Goal: Complete application form

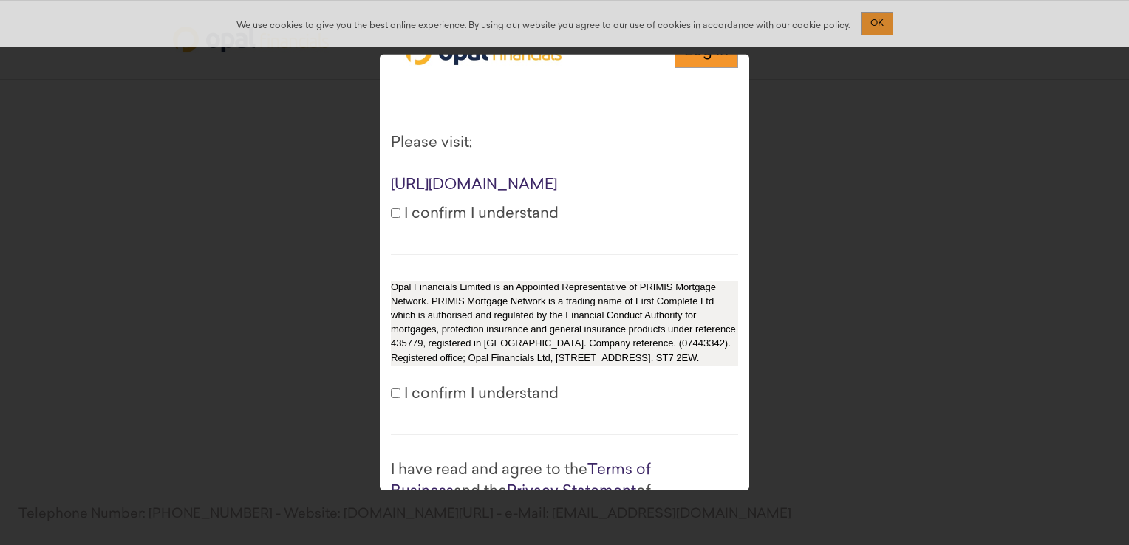
scroll to position [74, 0]
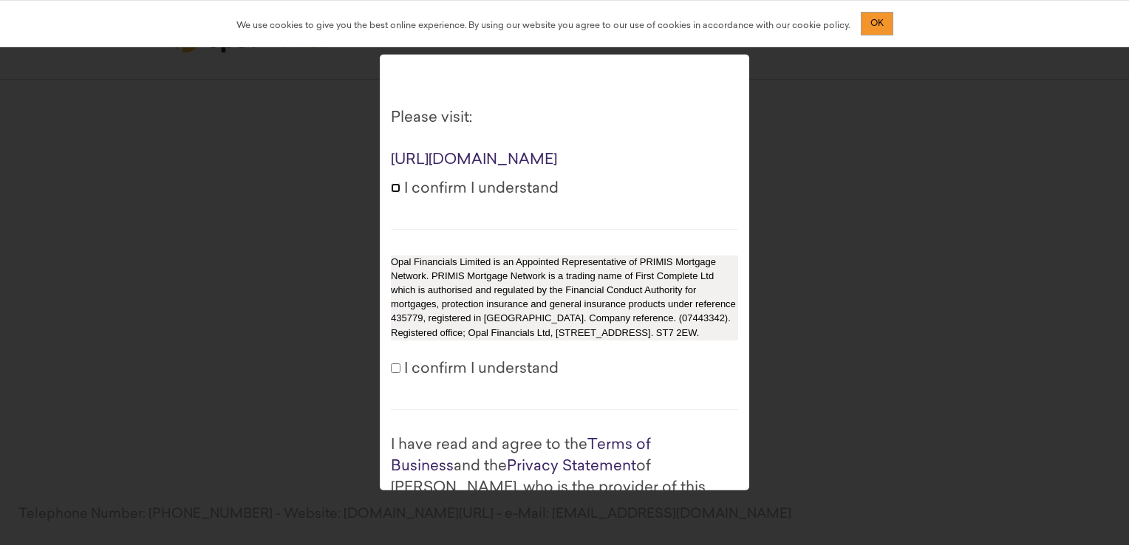
click at [399, 193] on input "I confirm I understand" at bounding box center [396, 188] width 10 height 10
checkbox input "true"
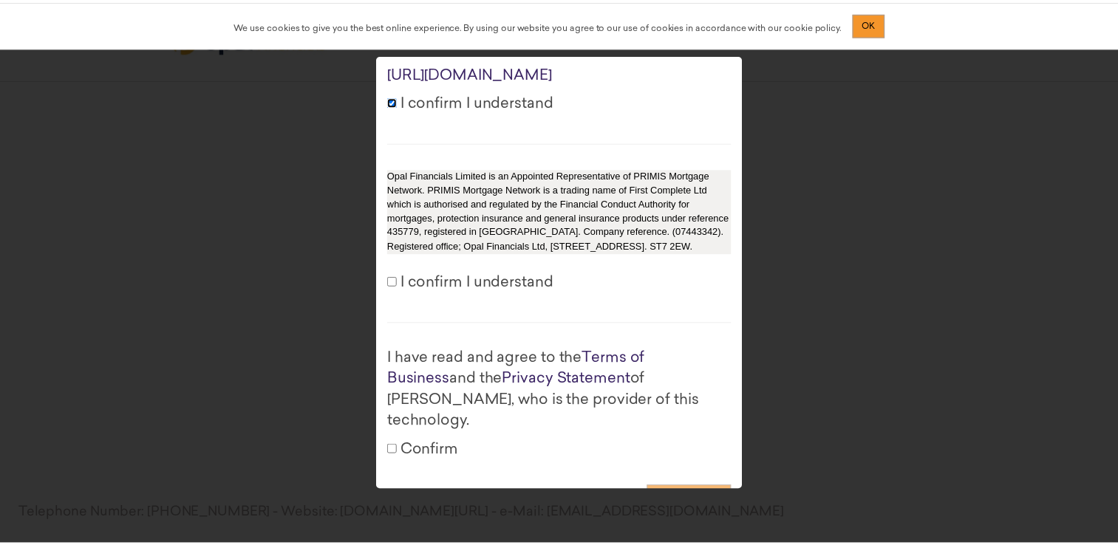
scroll to position [222, 0]
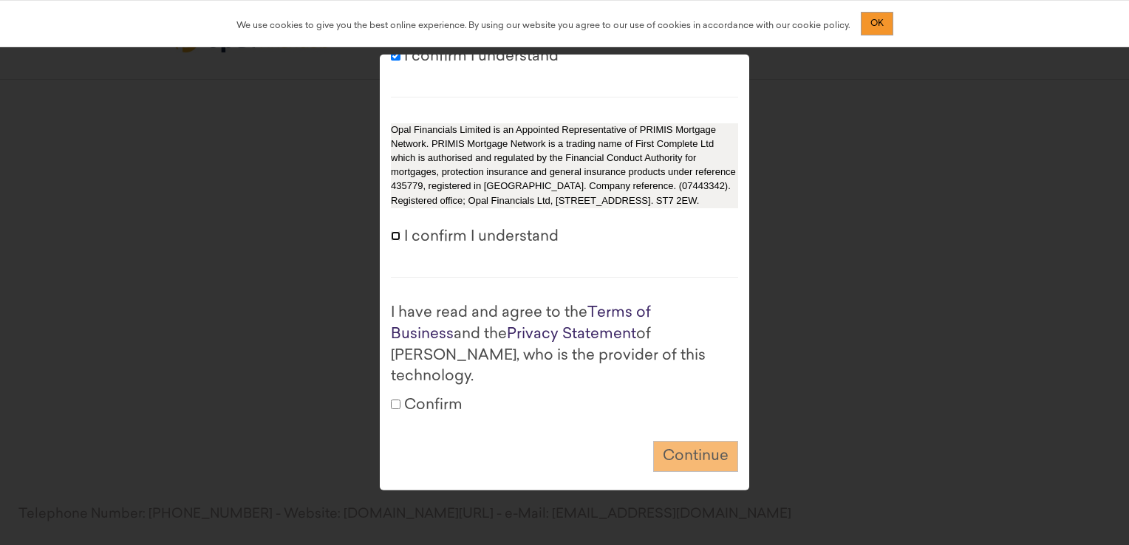
click at [396, 241] on input "I confirm I understand" at bounding box center [396, 236] width 10 height 10
checkbox input "true"
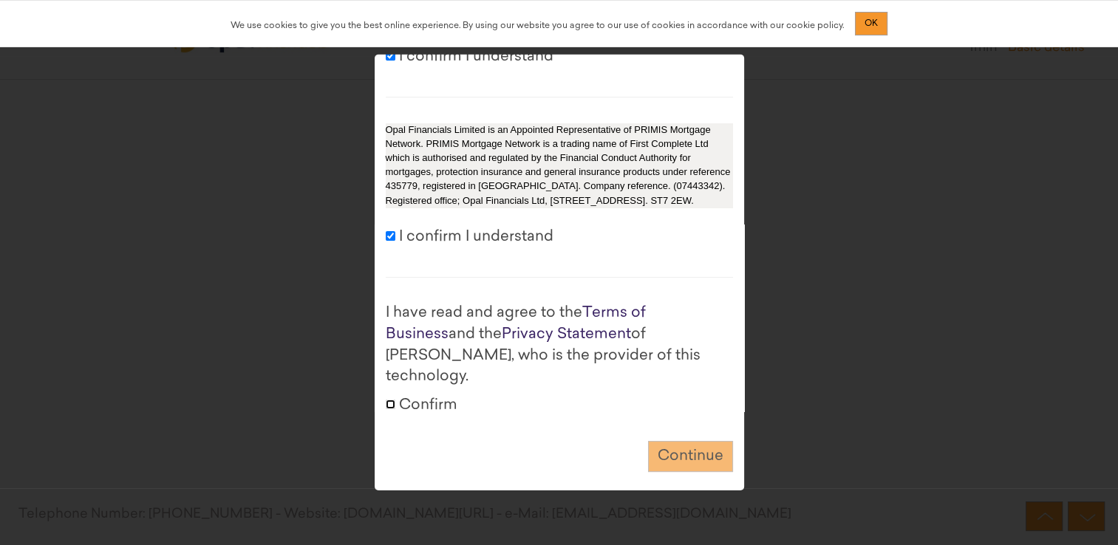
click at [387, 402] on input "Confirm" at bounding box center [391, 404] width 10 height 10
checkbox input "true"
click at [677, 446] on button "Continue" at bounding box center [690, 457] width 85 height 32
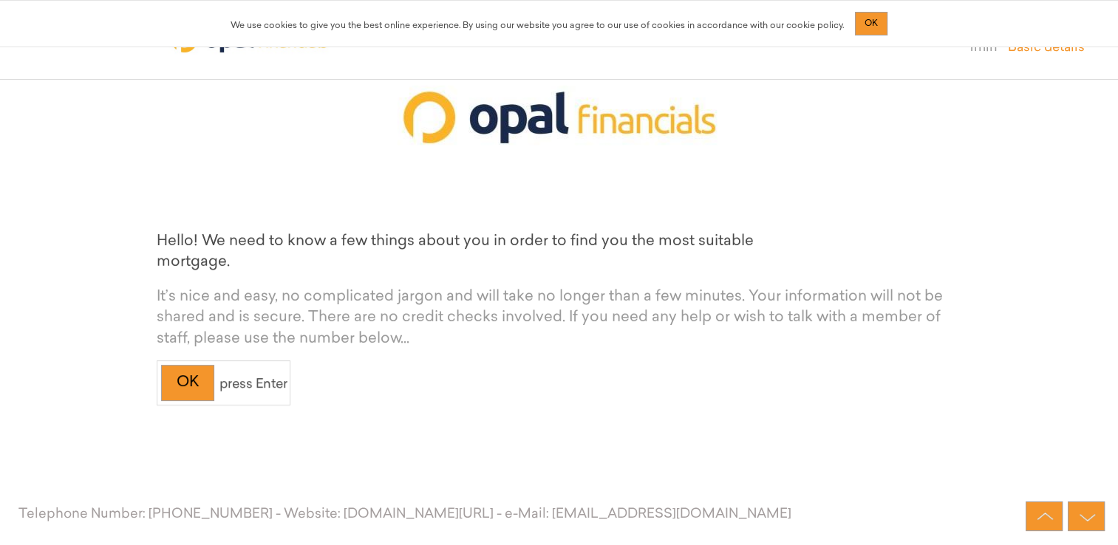
scroll to position [105, 0]
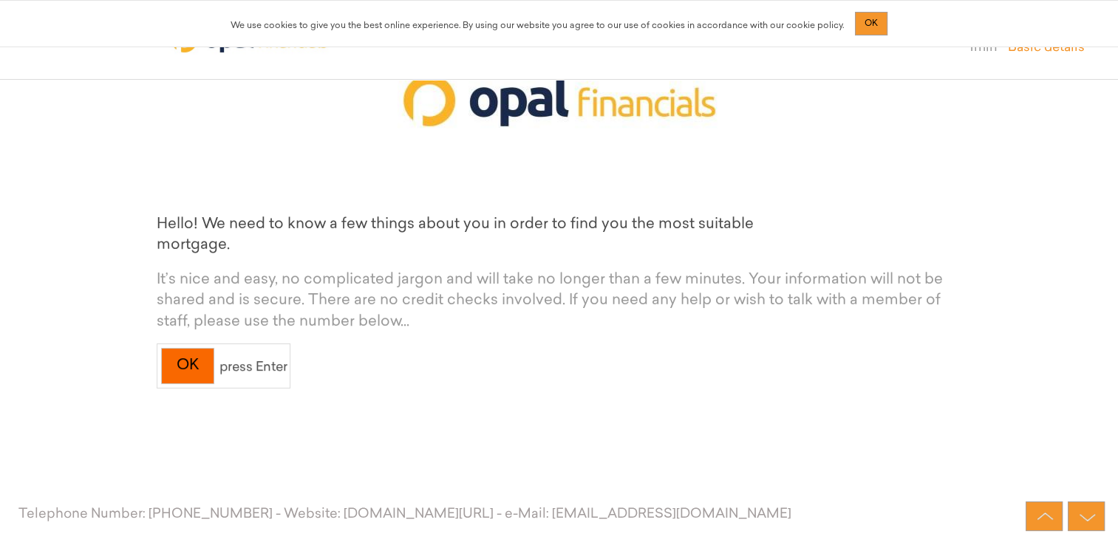
click at [195, 353] on div "OK" at bounding box center [187, 366] width 53 height 36
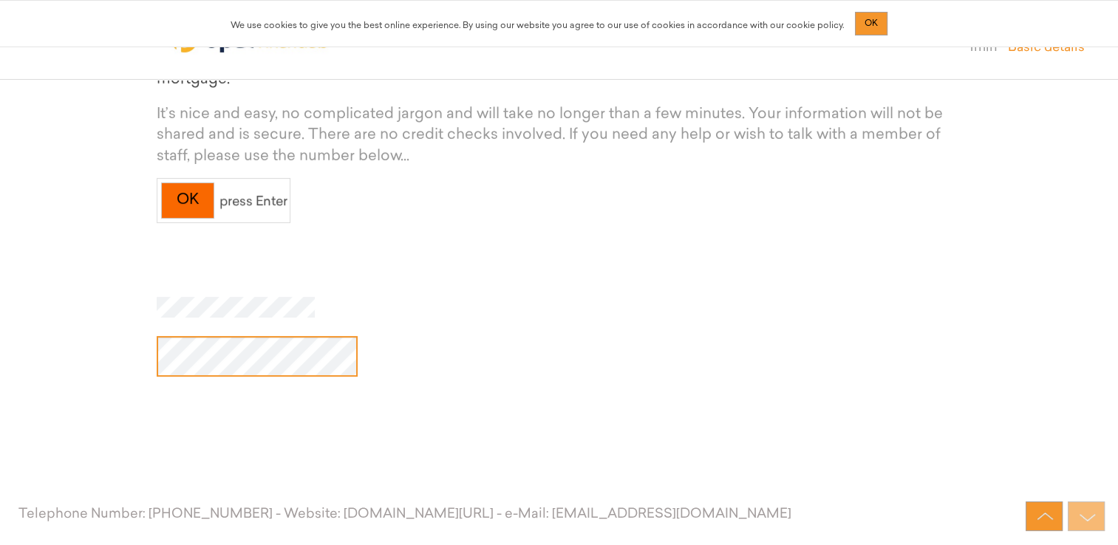
scroll to position [282, 0]
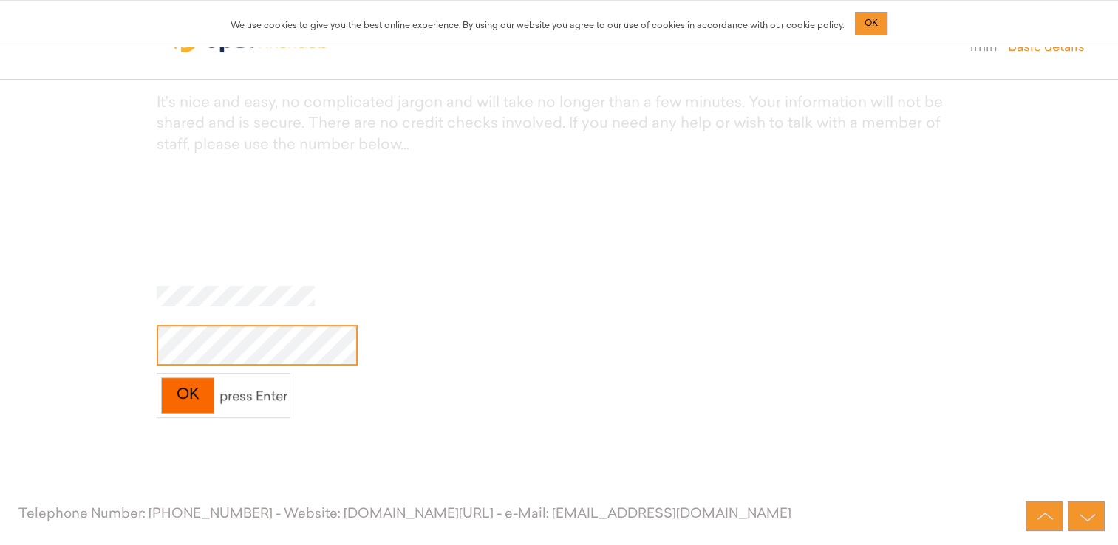
click at [204, 390] on div "OK" at bounding box center [187, 396] width 53 height 36
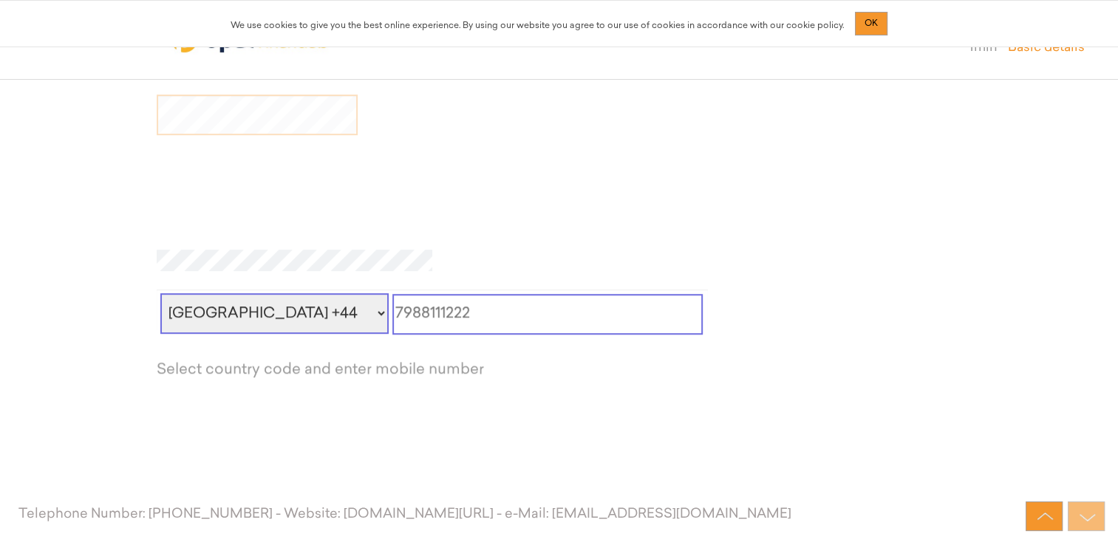
scroll to position [511, 0]
click at [401, 305] on input "tel" at bounding box center [547, 316] width 310 height 41
click at [514, 256] on div at bounding box center [559, 263] width 805 height 25
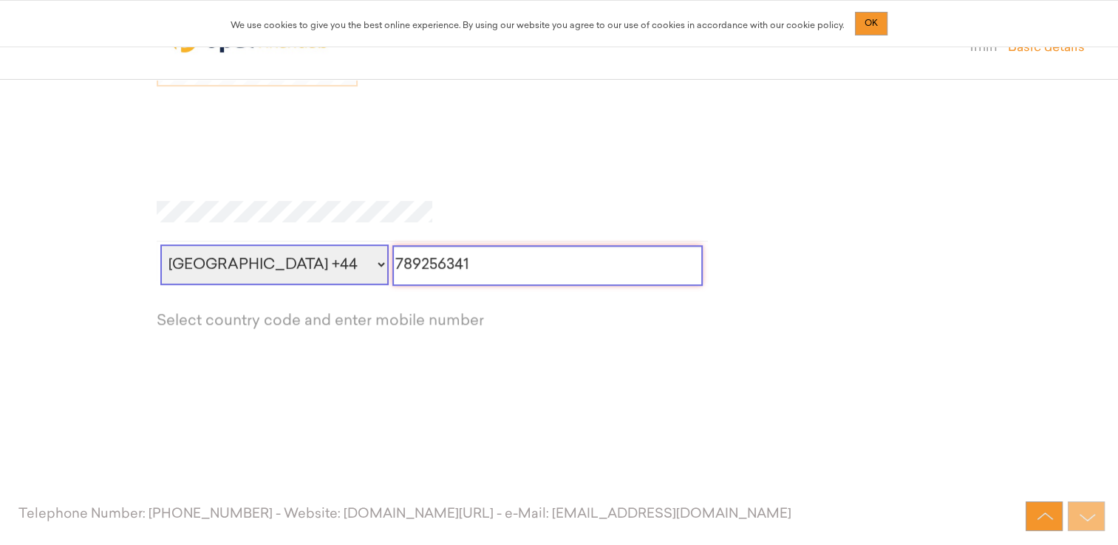
scroll to position [563, 0]
click at [673, 383] on div "United Kingdom +44 United States +1 Afghanistan +93 Albania +355 Algeria +213 A…" at bounding box center [559, 299] width 805 height 201
click at [1038, 510] on link at bounding box center [1044, 517] width 37 height 30
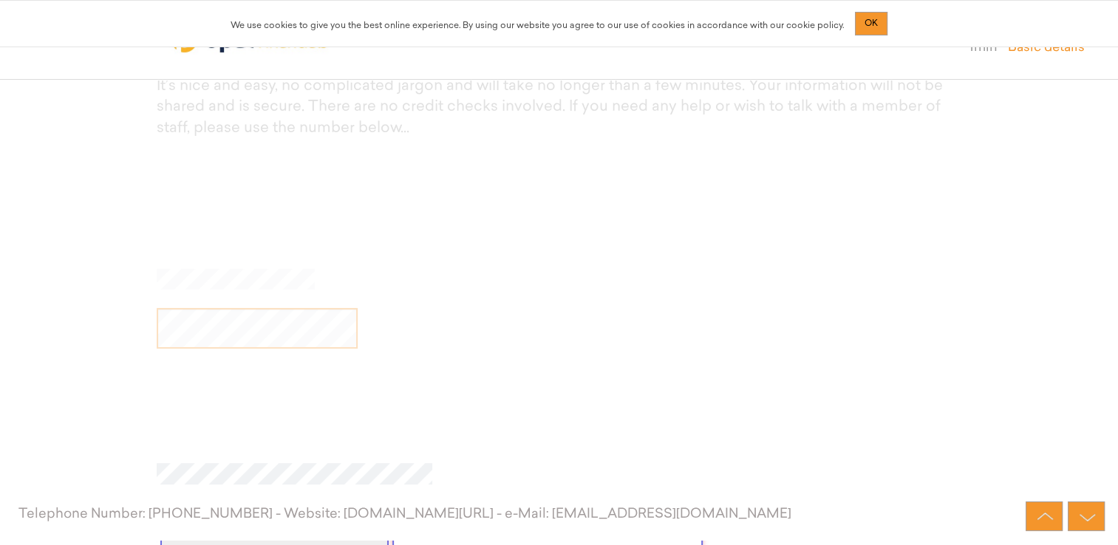
scroll to position [282, 0]
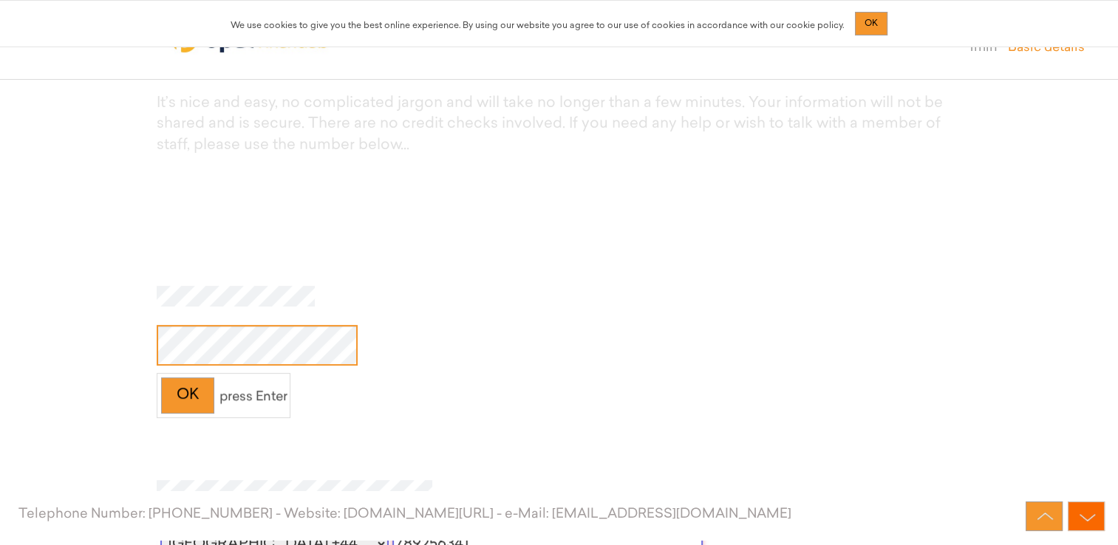
click at [1082, 513] on img at bounding box center [1088, 518] width 30 height 17
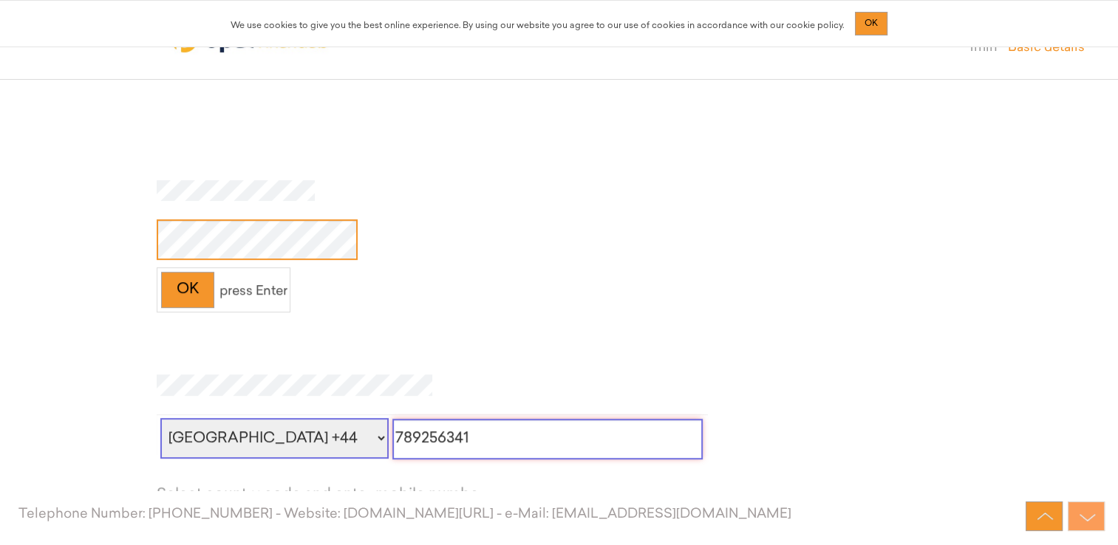
scroll to position [511, 0]
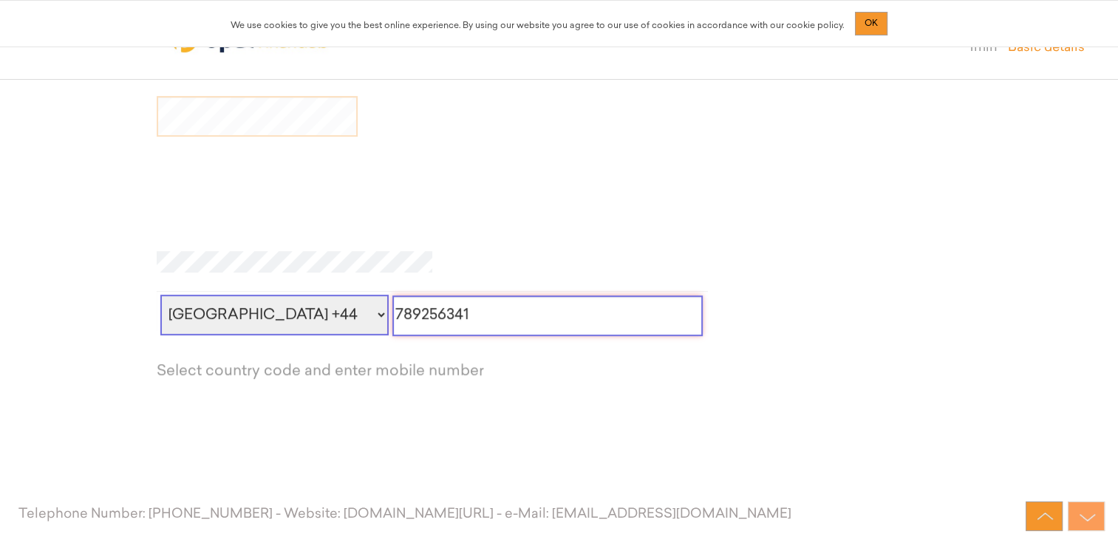
click at [1083, 514] on img at bounding box center [1088, 518] width 30 height 17
click at [338, 318] on select "United Kingdom +44 United States +1 Afghanistan +93 Albania +355 Algeria +213 A…" at bounding box center [274, 315] width 228 height 41
click at [160, 295] on select "United Kingdom +44 United States +1 Afghanistan +93 Albania +355 Algeria +213 A…" at bounding box center [274, 315] width 228 height 41
click at [365, 309] on div "United Kingdom +44 United States +1 Afghanistan +93 Albania +355 Algeria +213 A…" at bounding box center [432, 311] width 551 height 41
click at [392, 315] on input "789256341" at bounding box center [547, 316] width 310 height 41
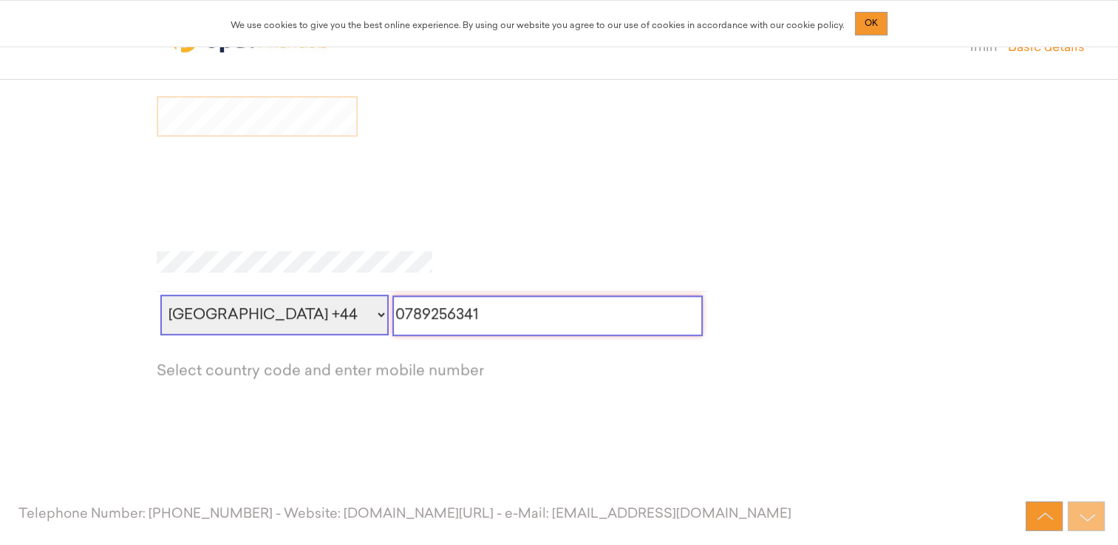
click at [738, 344] on div at bounding box center [559, 338] width 805 height 124
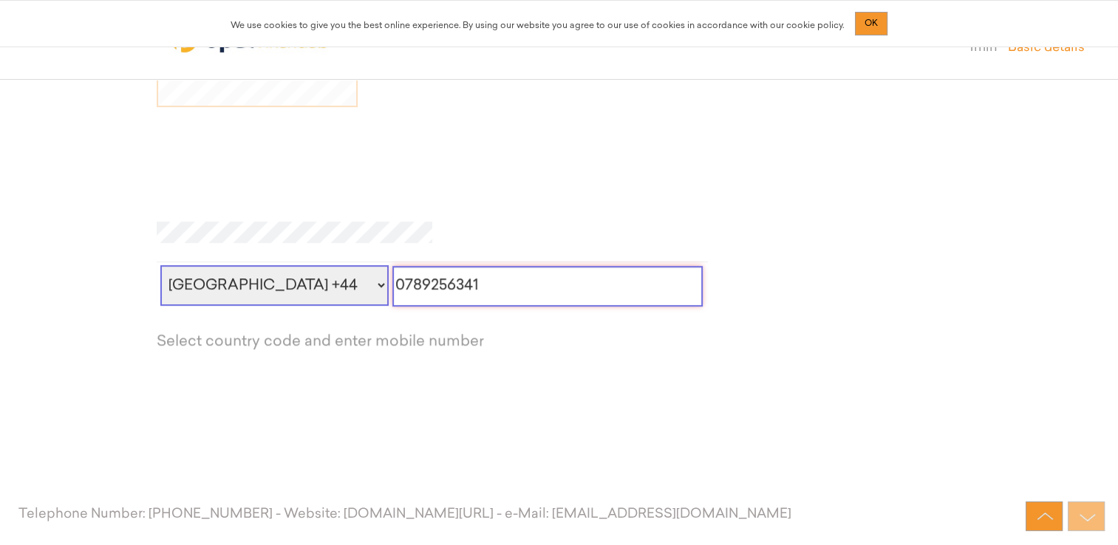
scroll to position [563, 0]
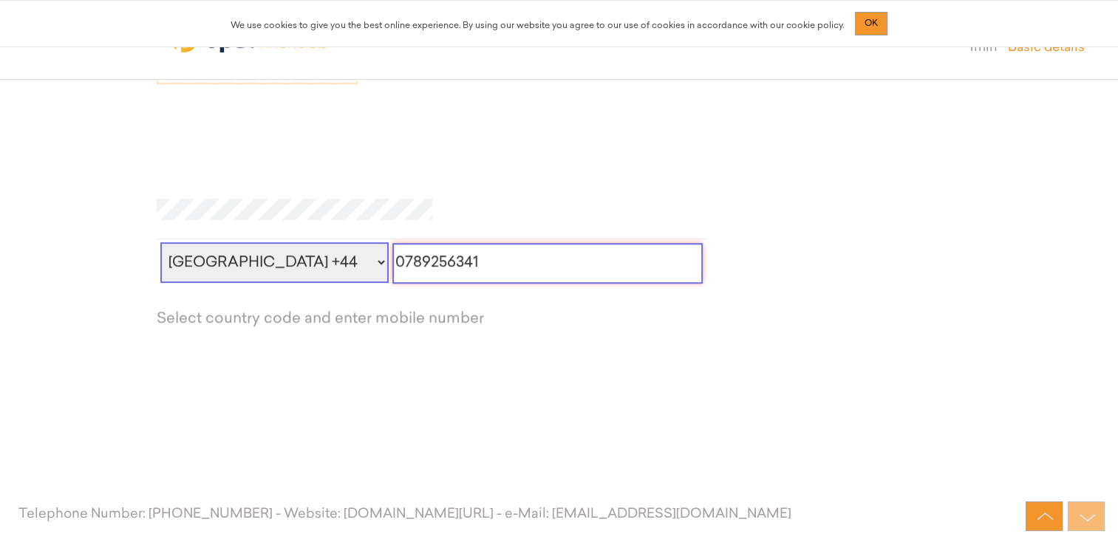
click at [392, 252] on input "0789256341" at bounding box center [547, 263] width 310 height 41
drag, startPoint x: 396, startPoint y: 262, endPoint x: 416, endPoint y: 260, distance: 20.0
click at [428, 259] on input "0789256341" at bounding box center [547, 263] width 310 height 41
click at [467, 265] on input "0789256341" at bounding box center [547, 263] width 310 height 41
type input "07892563410"
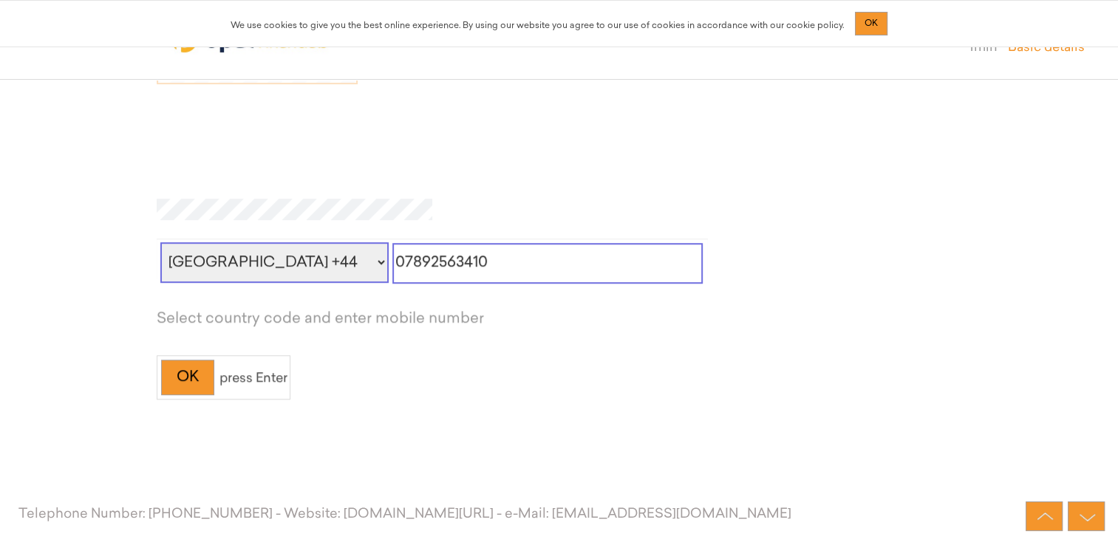
click at [775, 302] on div at bounding box center [559, 286] width 805 height 124
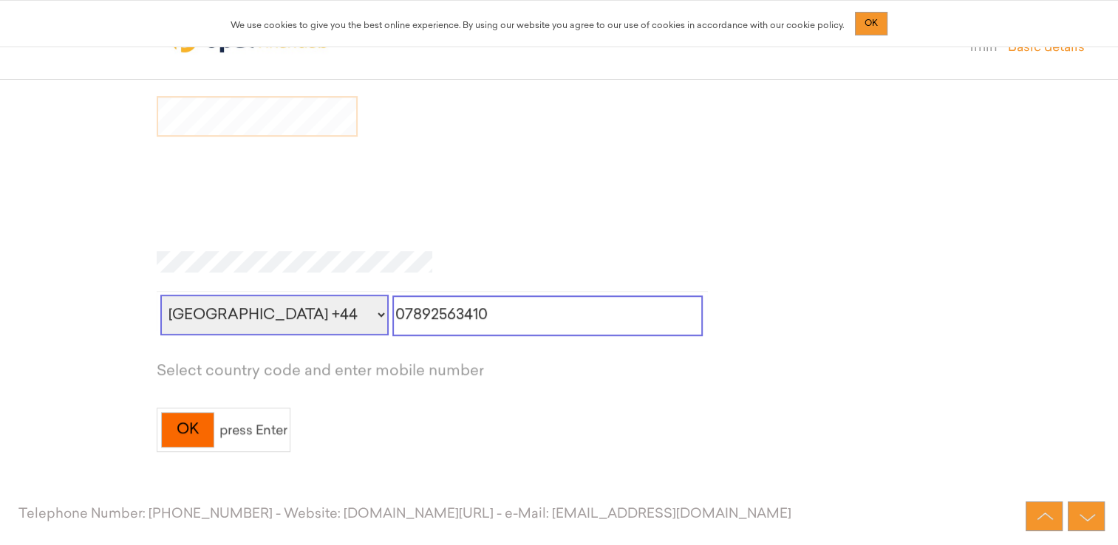
click at [197, 430] on div "OK" at bounding box center [187, 430] width 53 height 36
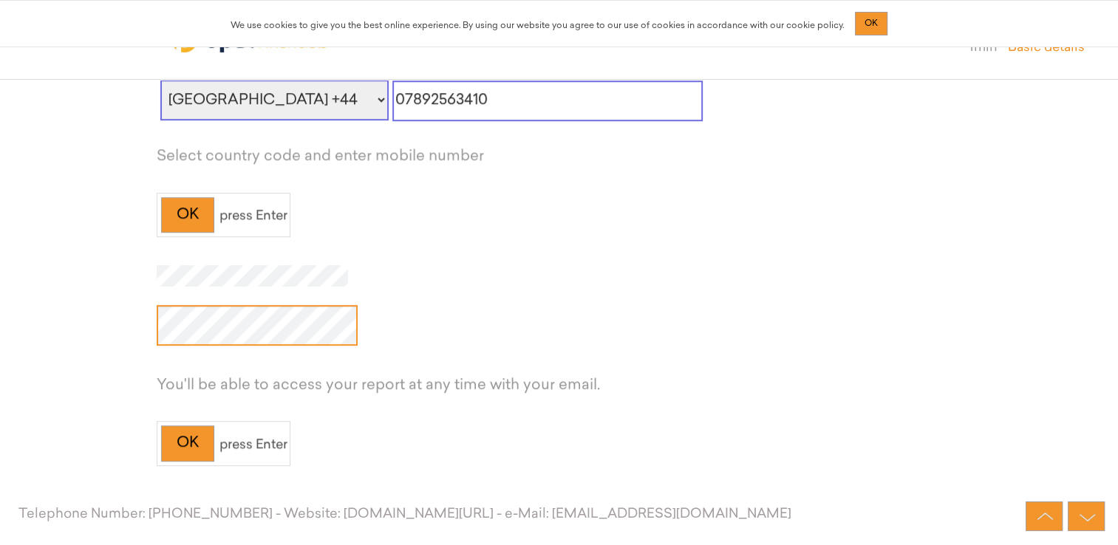
scroll to position [739, 0]
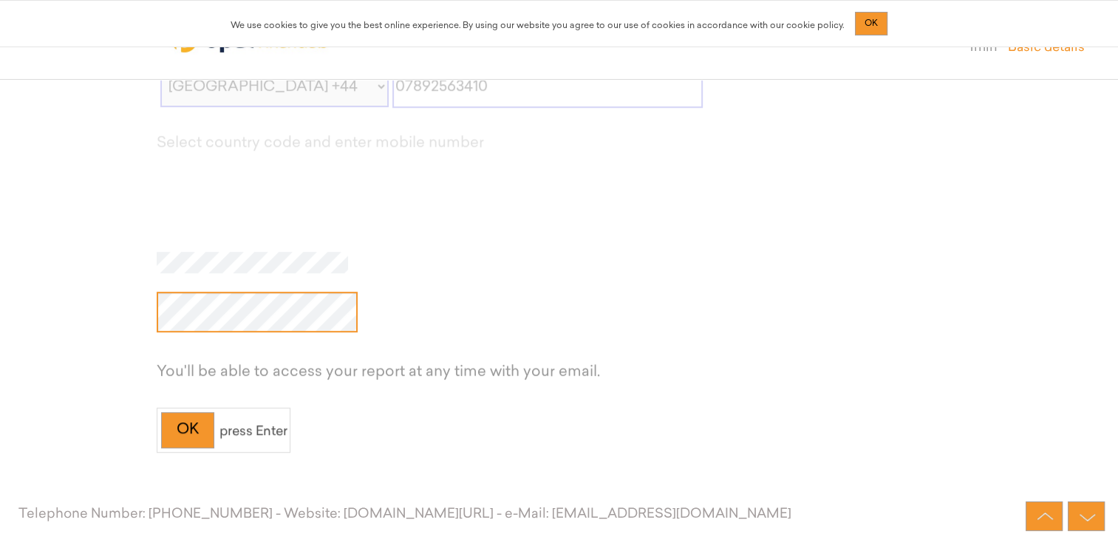
click at [545, 389] on div at bounding box center [559, 339] width 805 height 124
click at [208, 439] on div "OK" at bounding box center [187, 430] width 53 height 36
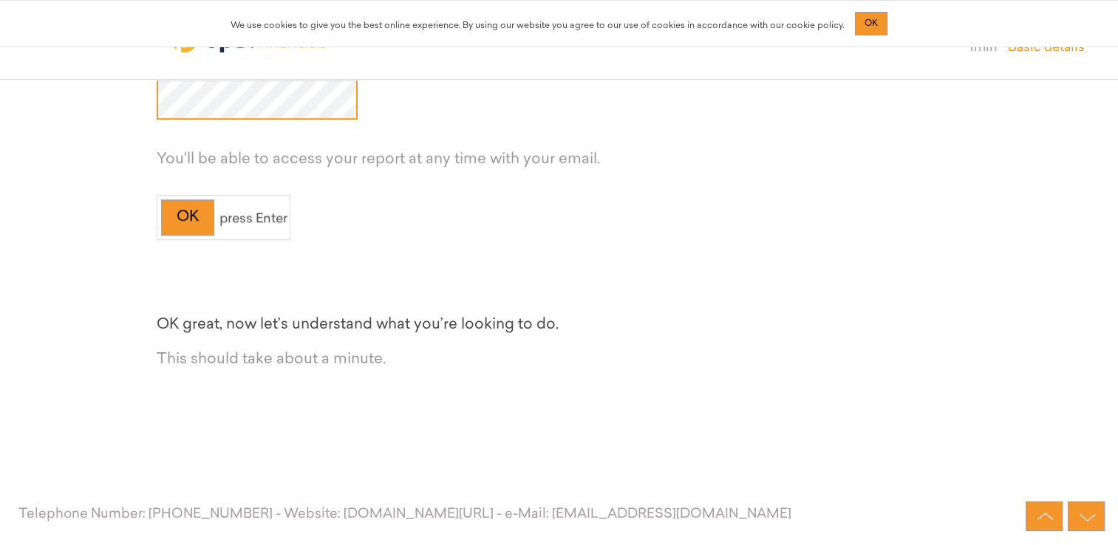
scroll to position [969, 0]
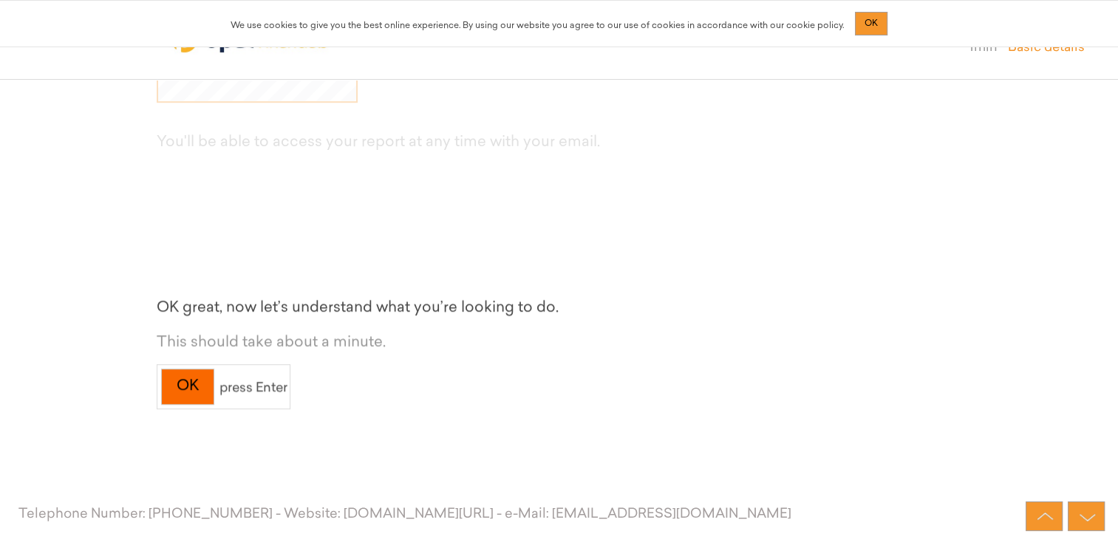
click at [204, 383] on div "OK" at bounding box center [187, 387] width 53 height 36
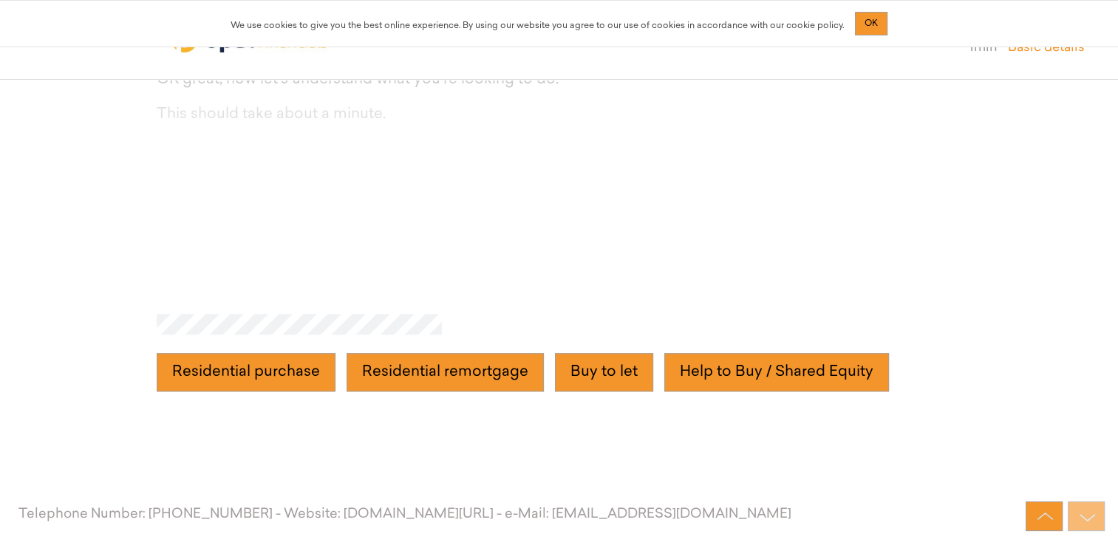
scroll to position [1251, 0]
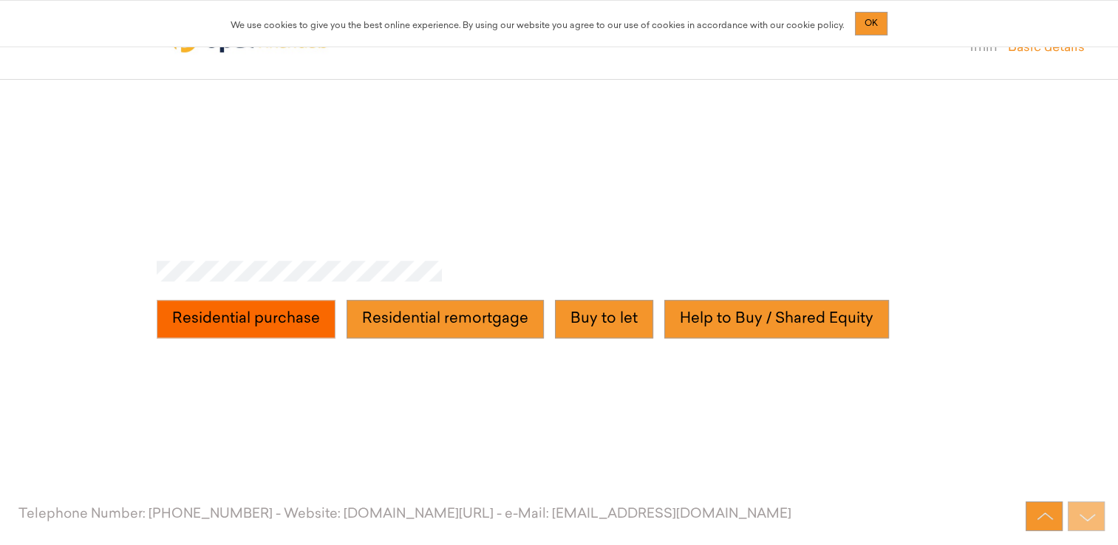
click at [256, 327] on purchase "Residential purchase" at bounding box center [246, 319] width 179 height 38
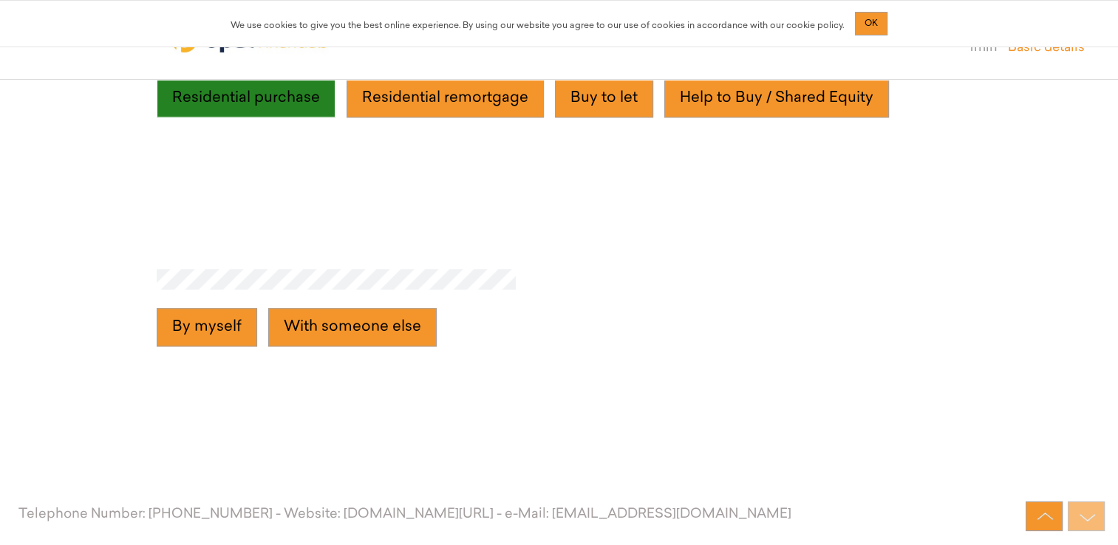
scroll to position [1480, 0]
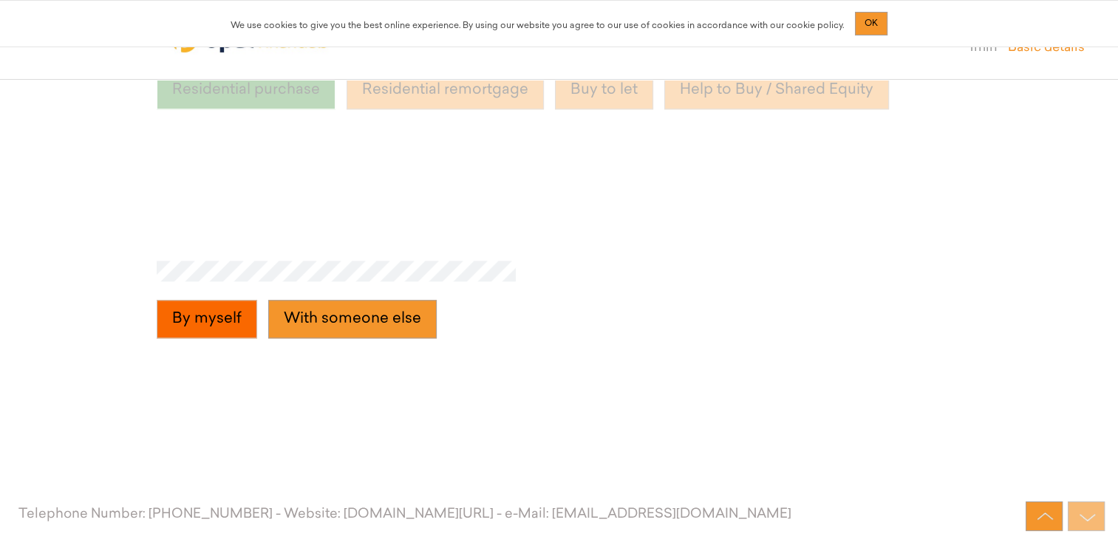
click at [218, 321] on myself "By myself" at bounding box center [207, 319] width 101 height 38
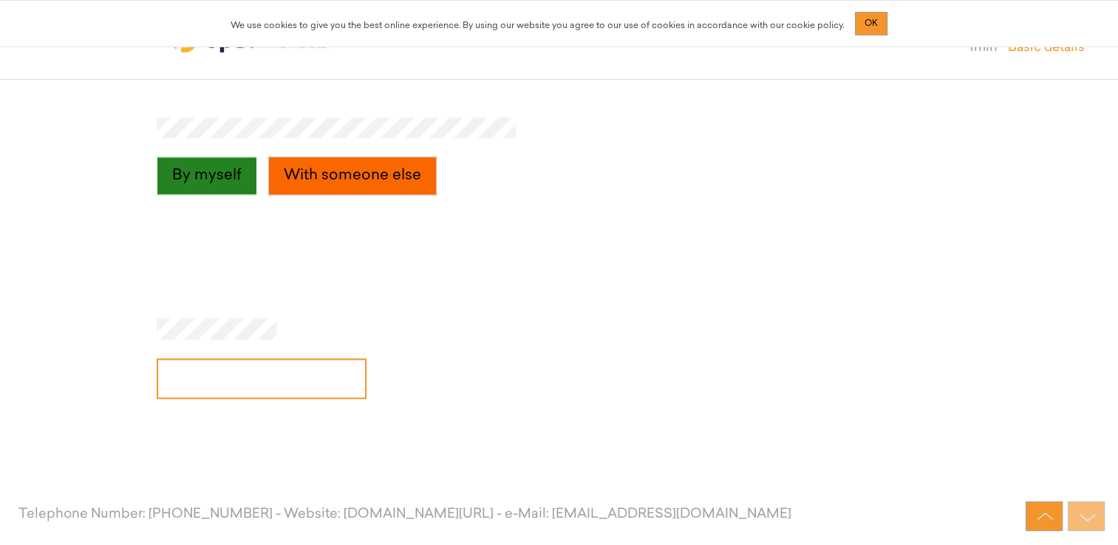
scroll to position [1656, 0]
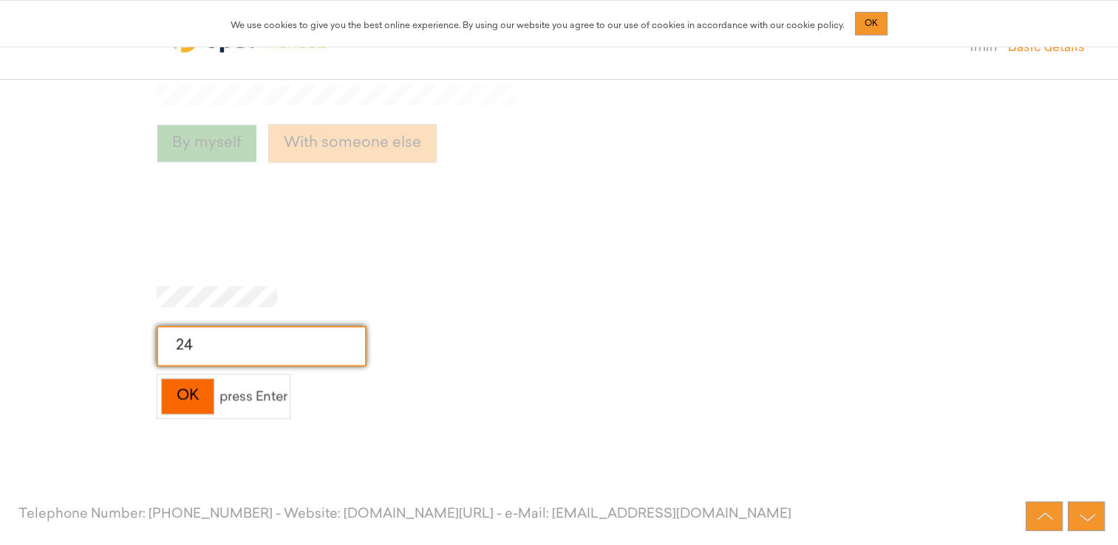
type input "24"
drag, startPoint x: 195, startPoint y: 398, endPoint x: 207, endPoint y: 398, distance: 11.8
click at [196, 398] on div "OK" at bounding box center [187, 396] width 53 height 36
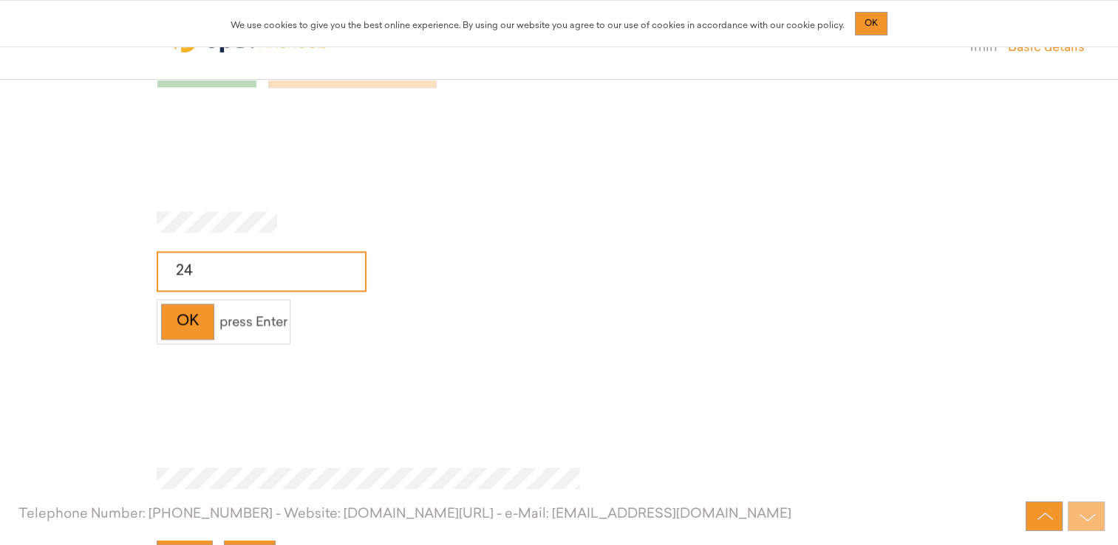
scroll to position [1885, 0]
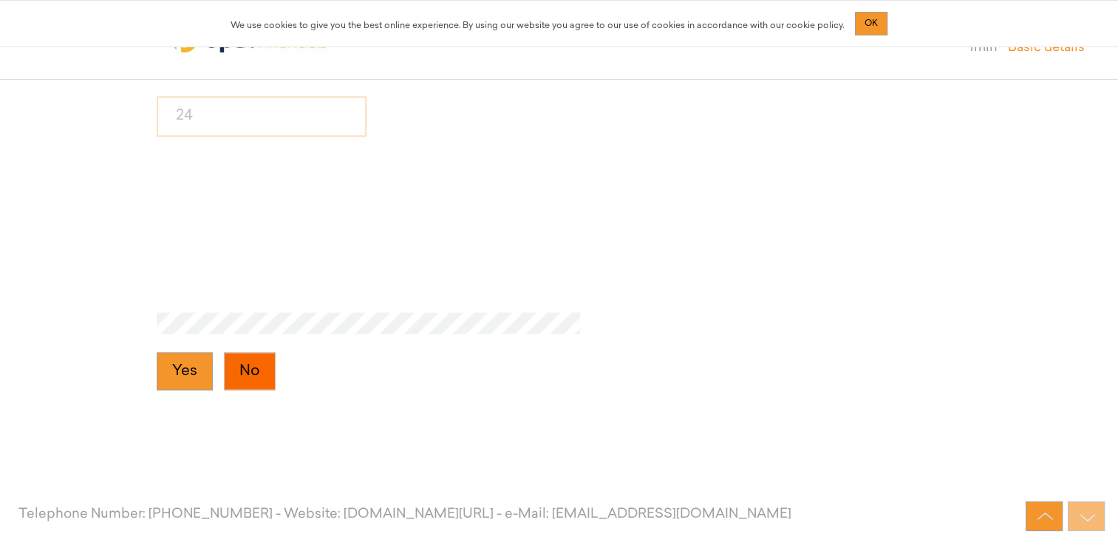
click at [237, 362] on button "No" at bounding box center [250, 372] width 52 height 38
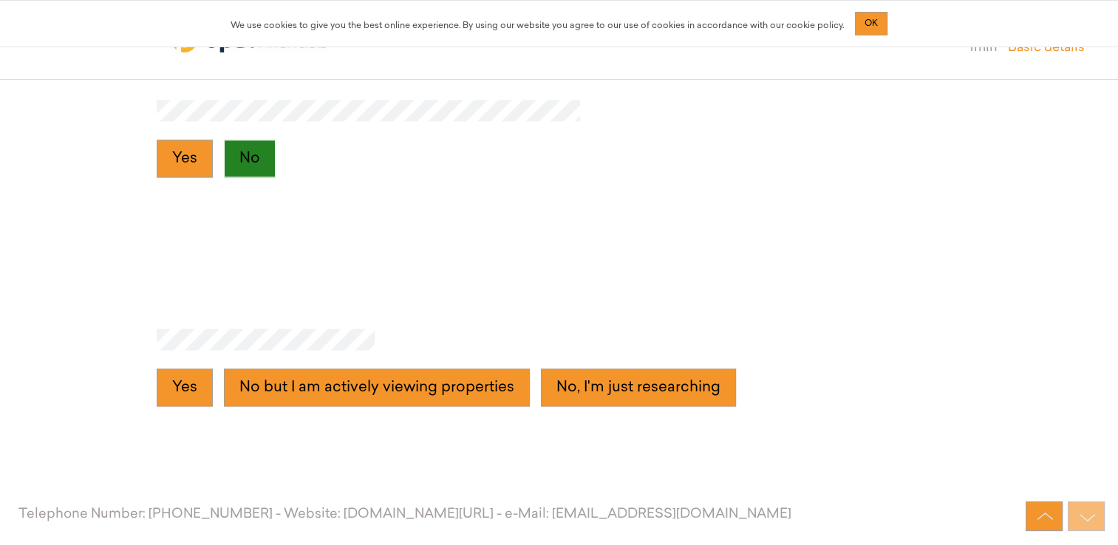
scroll to position [2114, 0]
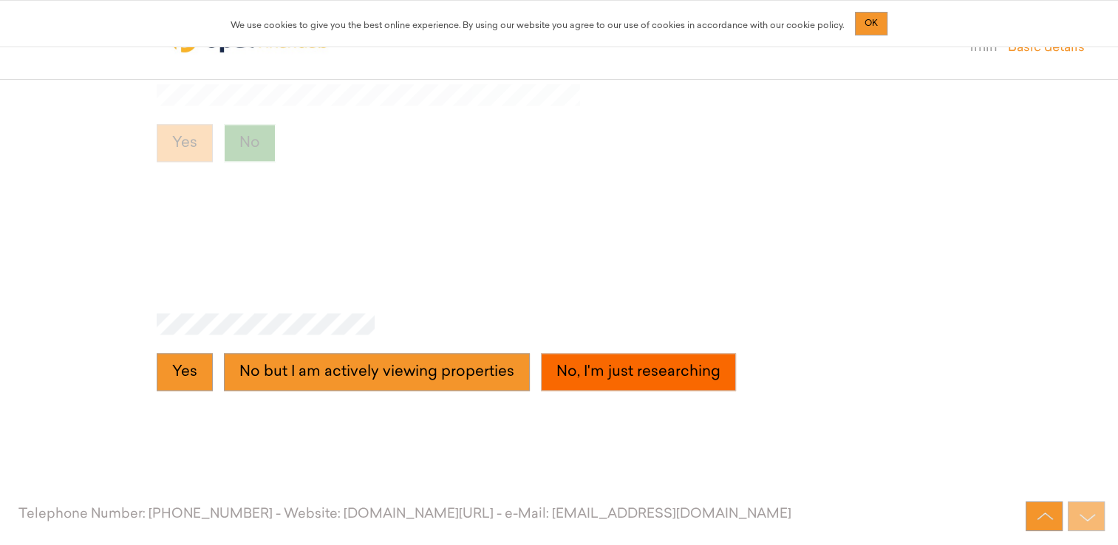
click at [616, 374] on researching "No, I'm just researching" at bounding box center [638, 372] width 195 height 38
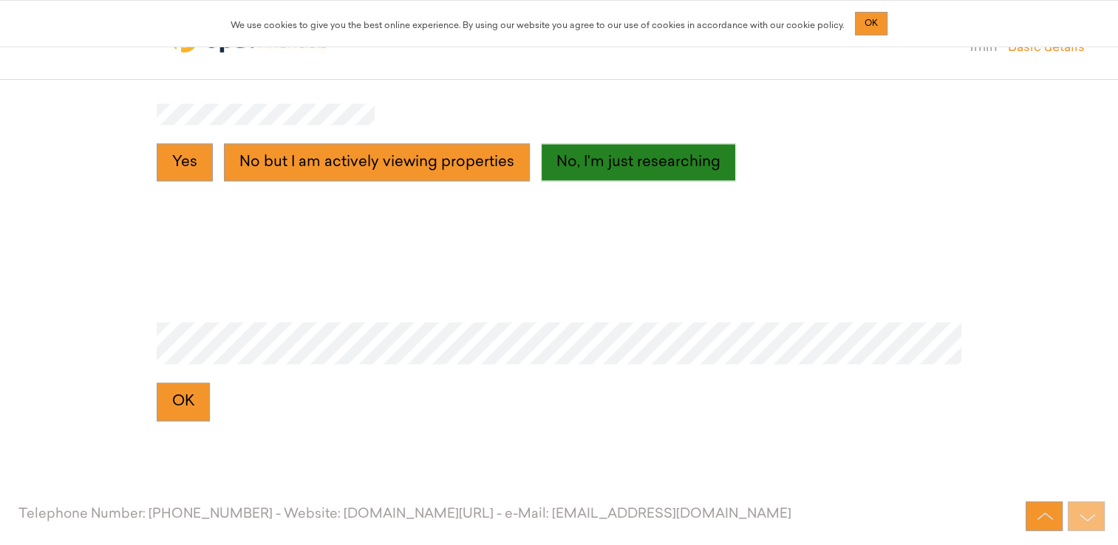
scroll to position [2344, 0]
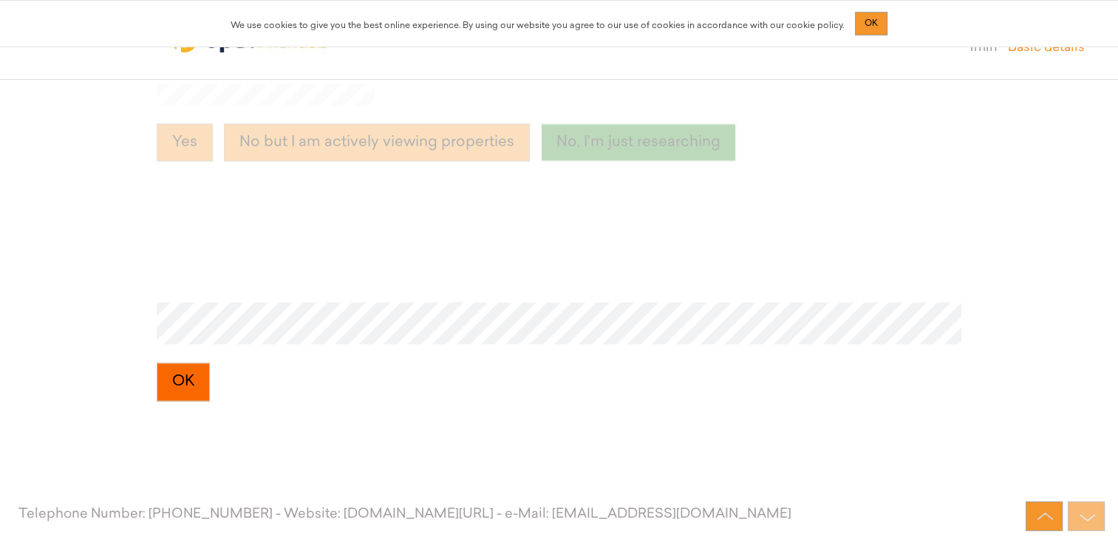
click at [186, 386] on button "OK" at bounding box center [183, 382] width 53 height 38
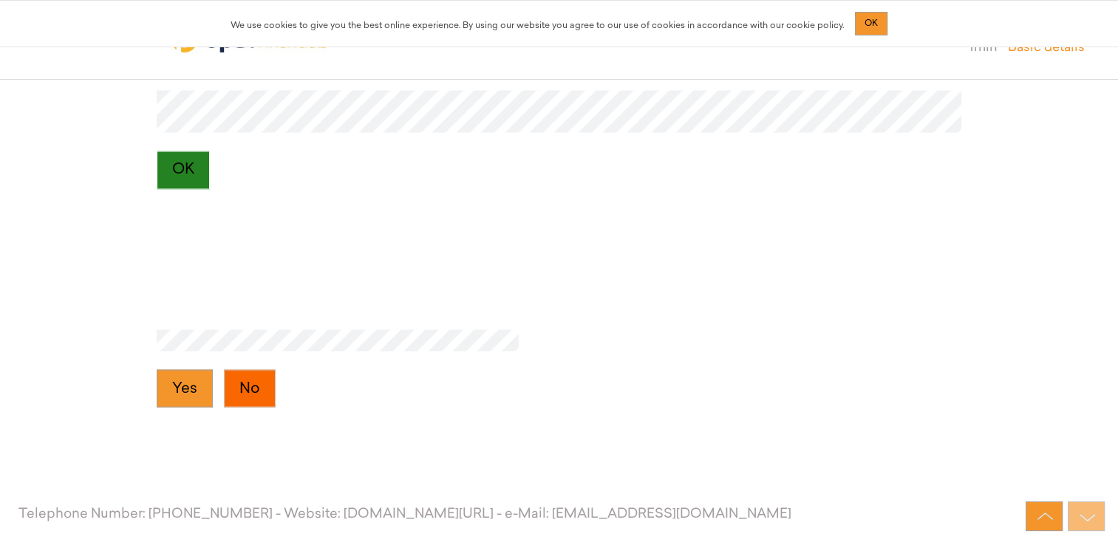
scroll to position [2572, 0]
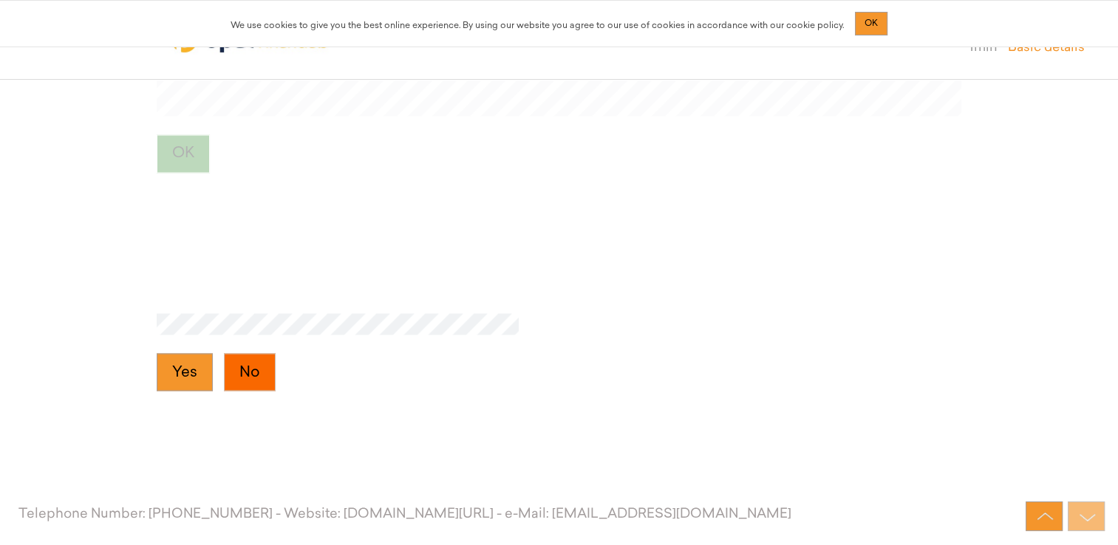
click at [240, 368] on button "No" at bounding box center [250, 372] width 52 height 38
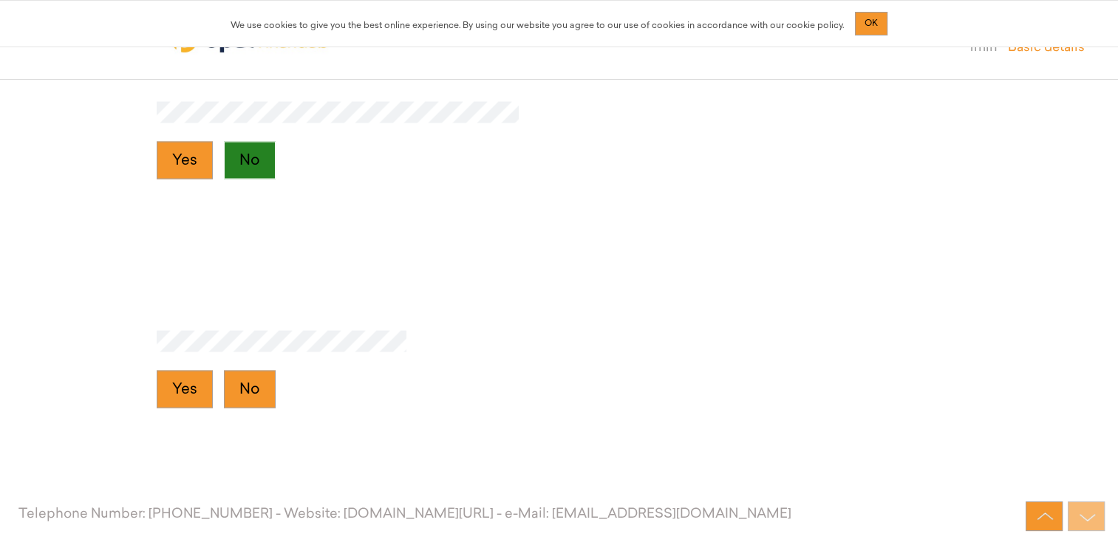
scroll to position [2801, 0]
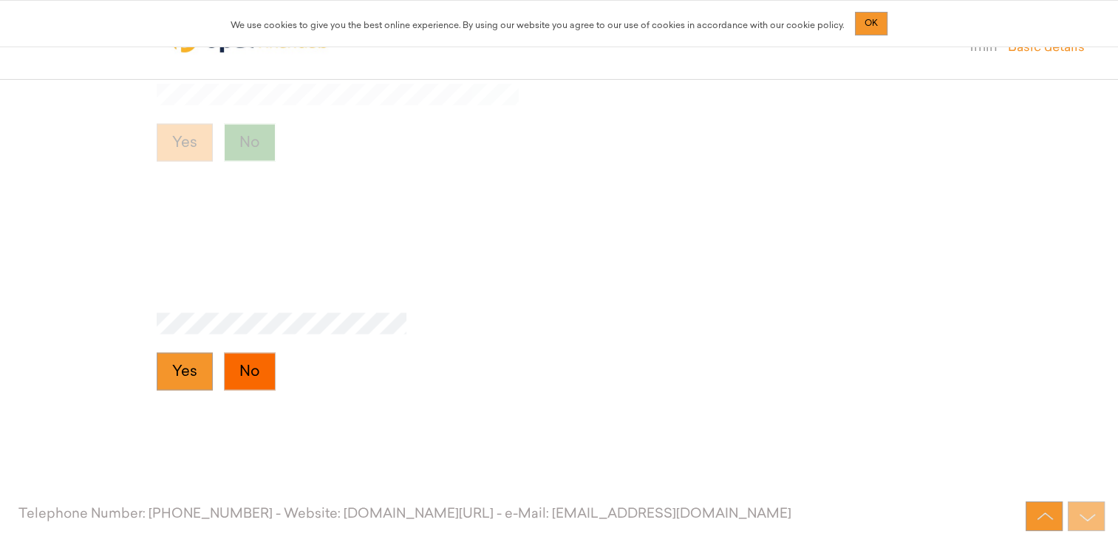
click at [257, 375] on button "No" at bounding box center [250, 372] width 52 height 38
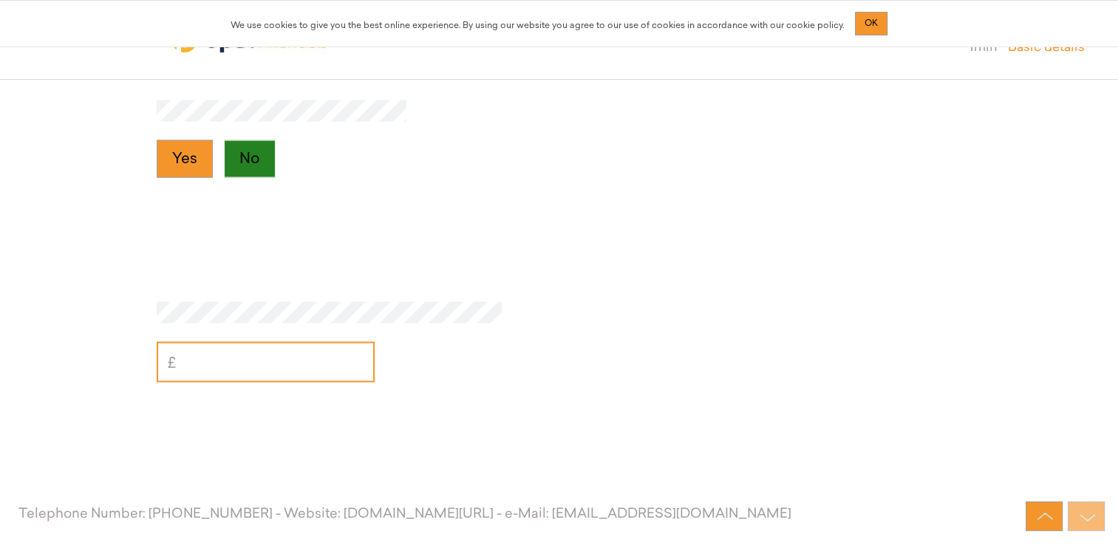
scroll to position [3030, 0]
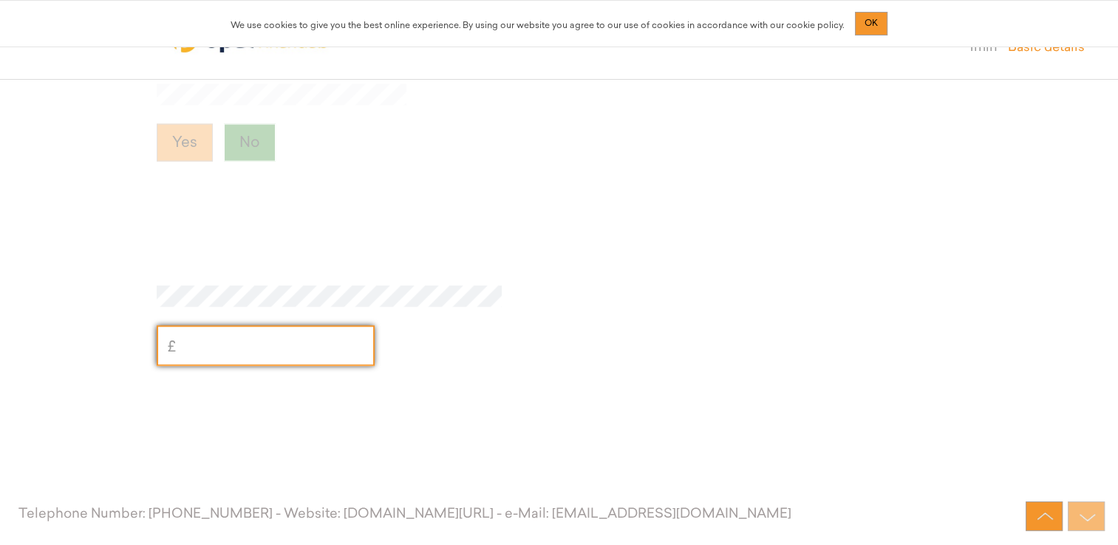
click at [251, 350] on input "text" at bounding box center [266, 346] width 218 height 41
type input "20,000"
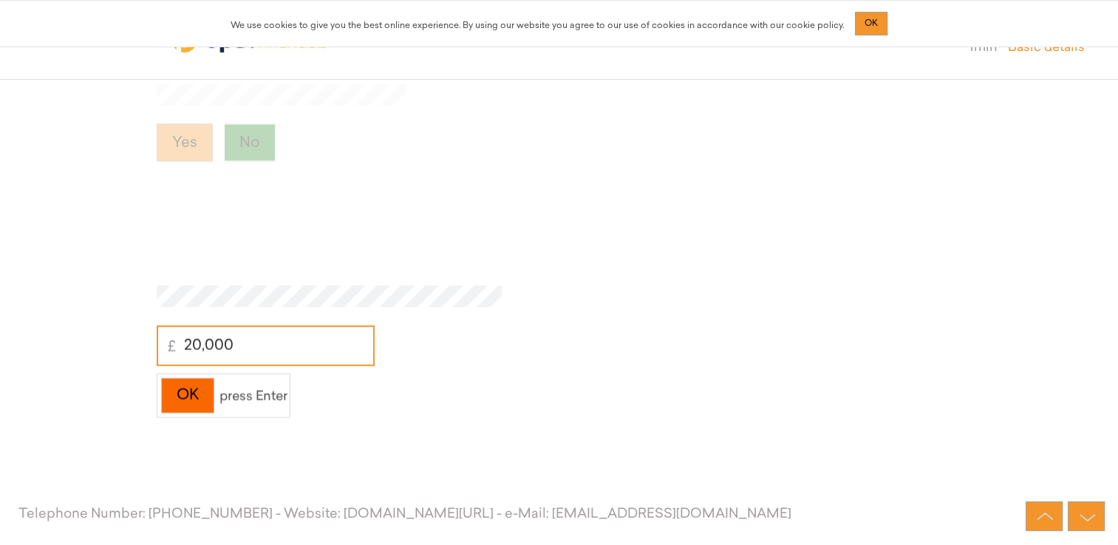
click at [186, 391] on div "OK" at bounding box center [187, 396] width 53 height 36
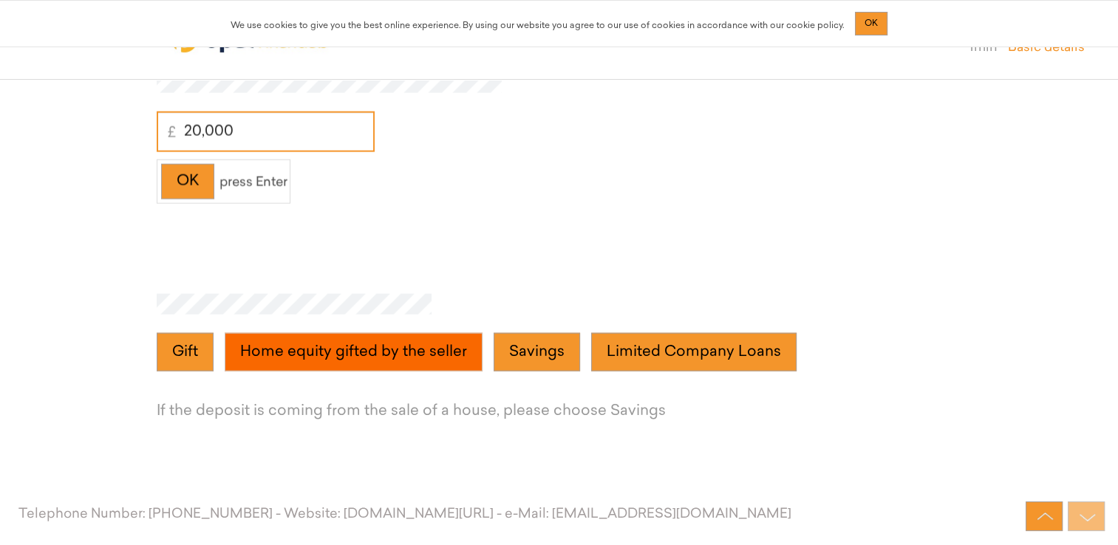
scroll to position [3259, 0]
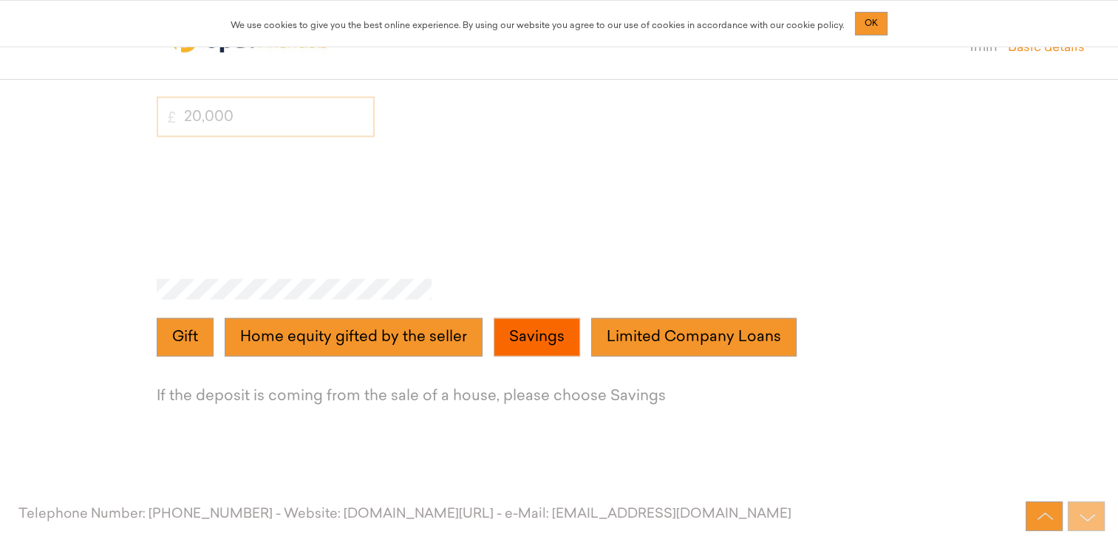
click at [548, 353] on button "Savings" at bounding box center [537, 338] width 86 height 38
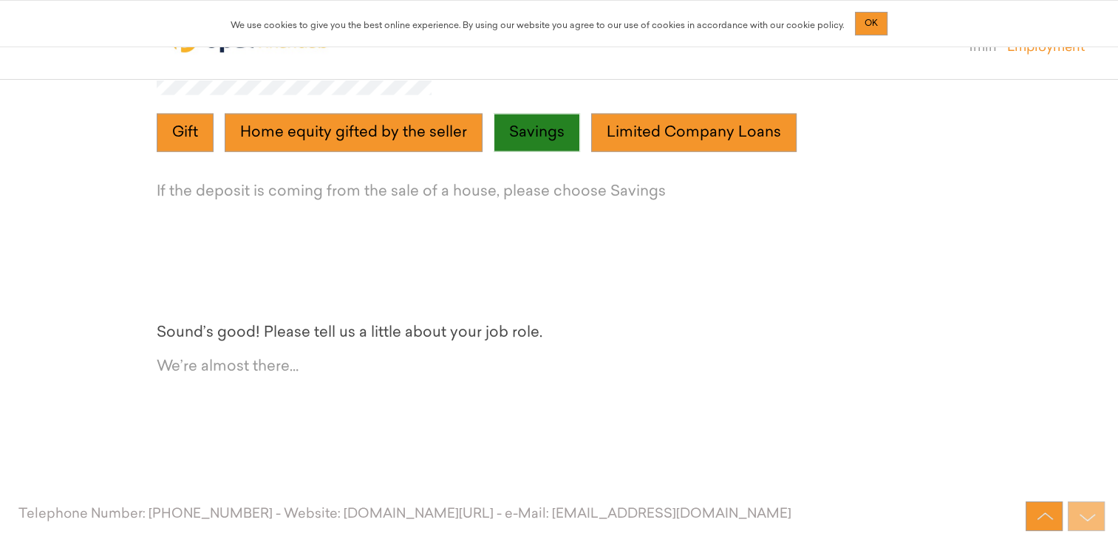
scroll to position [3488, 0]
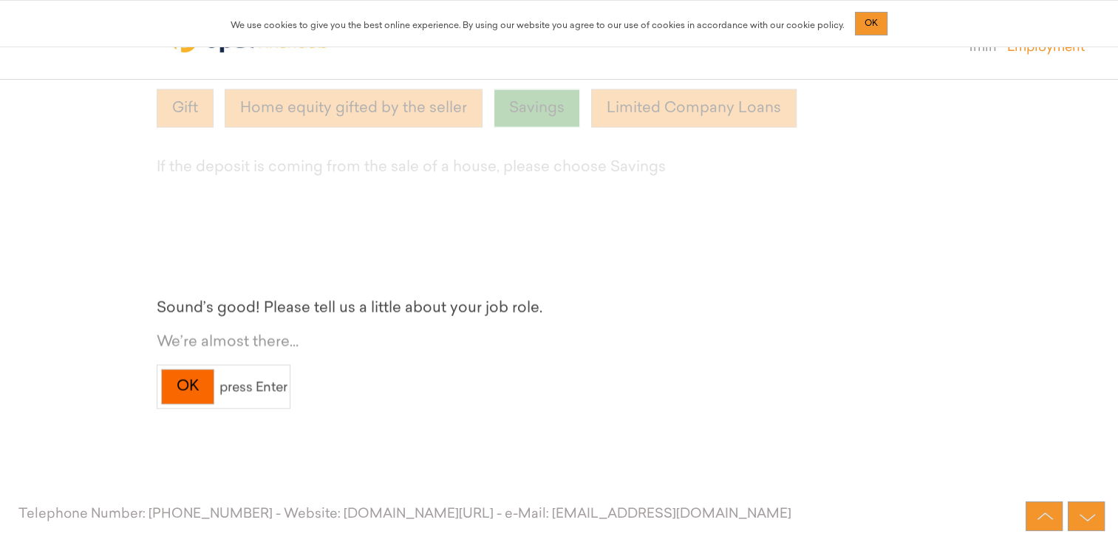
click at [190, 391] on div "OK" at bounding box center [187, 388] width 53 height 36
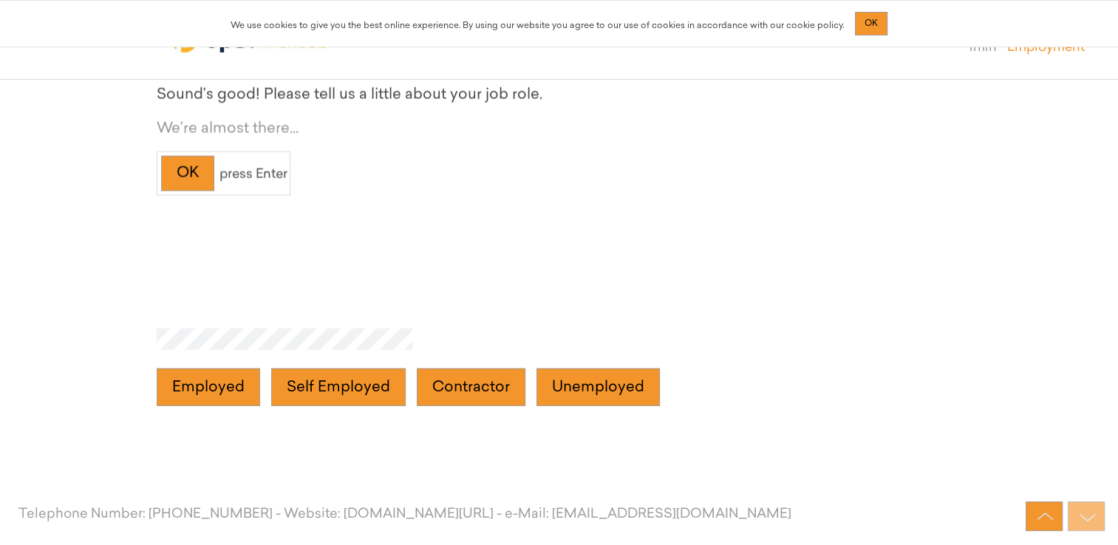
scroll to position [3718, 0]
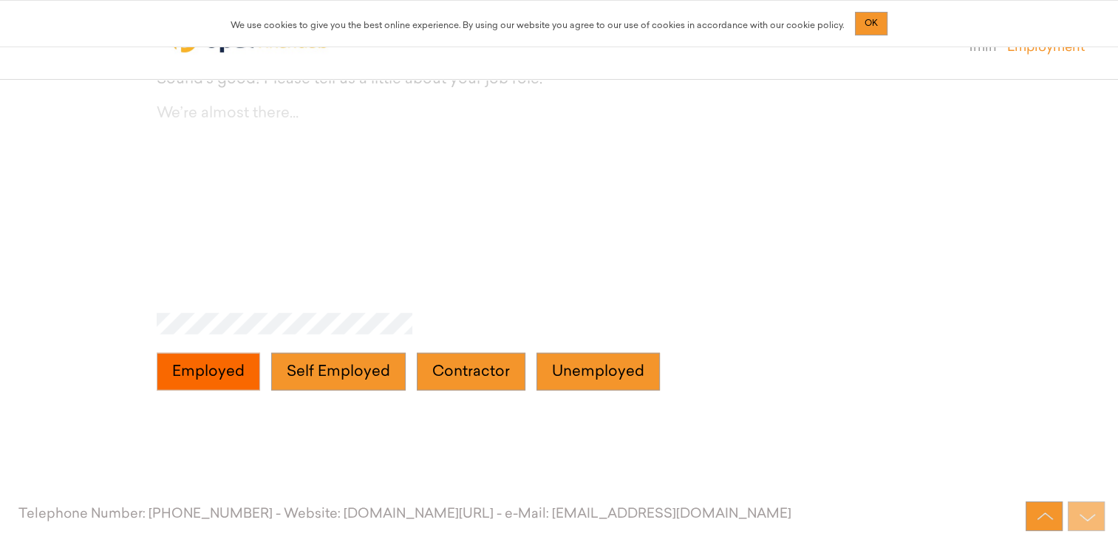
click at [217, 378] on button "Employed" at bounding box center [208, 372] width 103 height 38
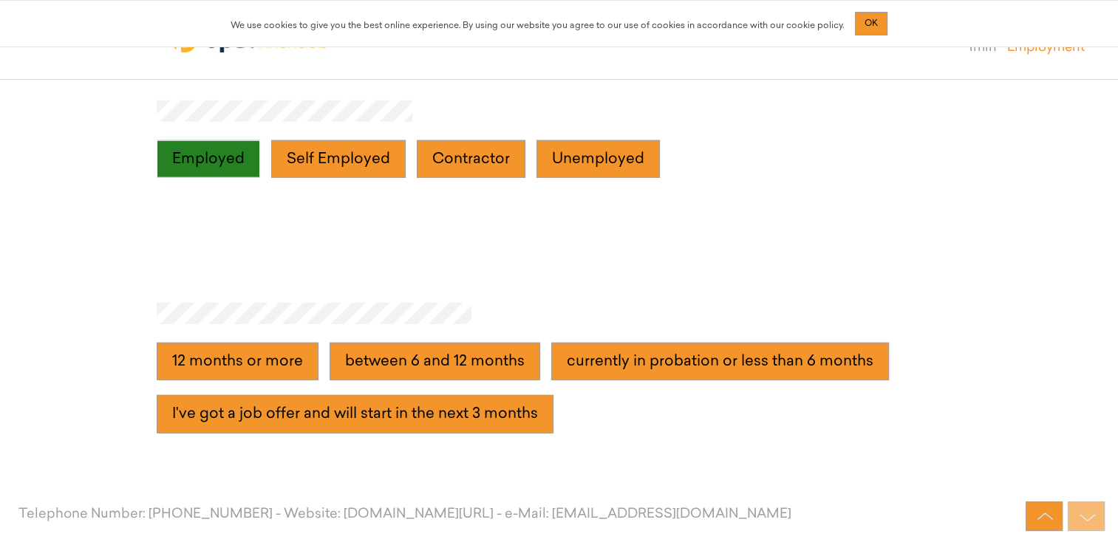
scroll to position [3947, 0]
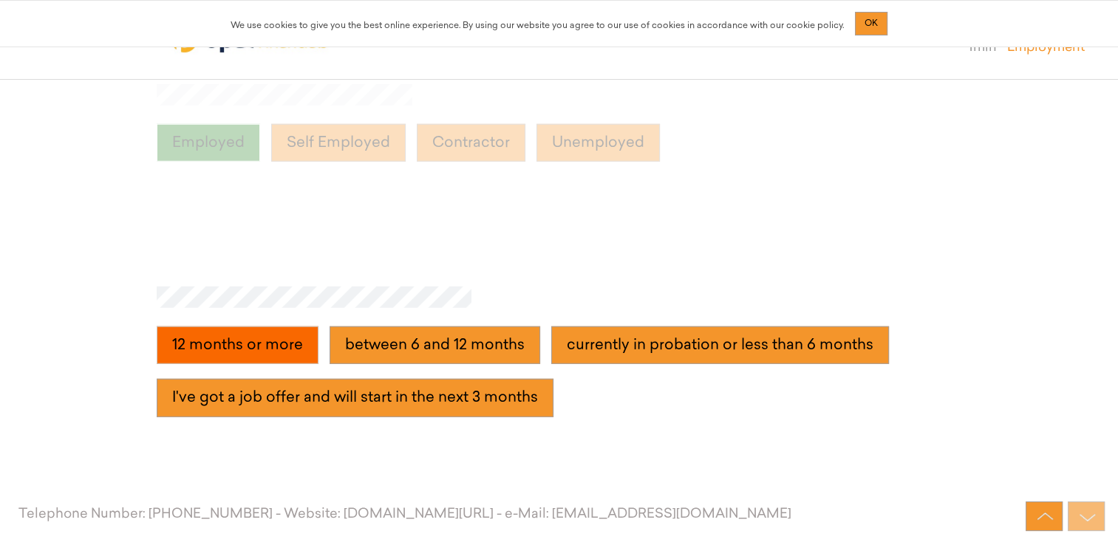
click at [240, 338] on more "12 months or more" at bounding box center [238, 346] width 162 height 38
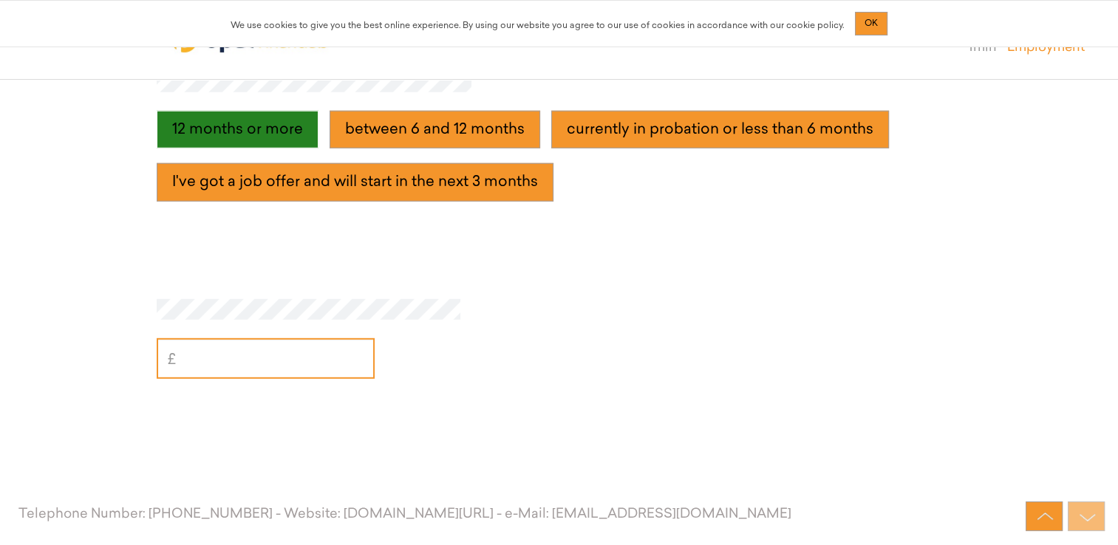
scroll to position [4176, 0]
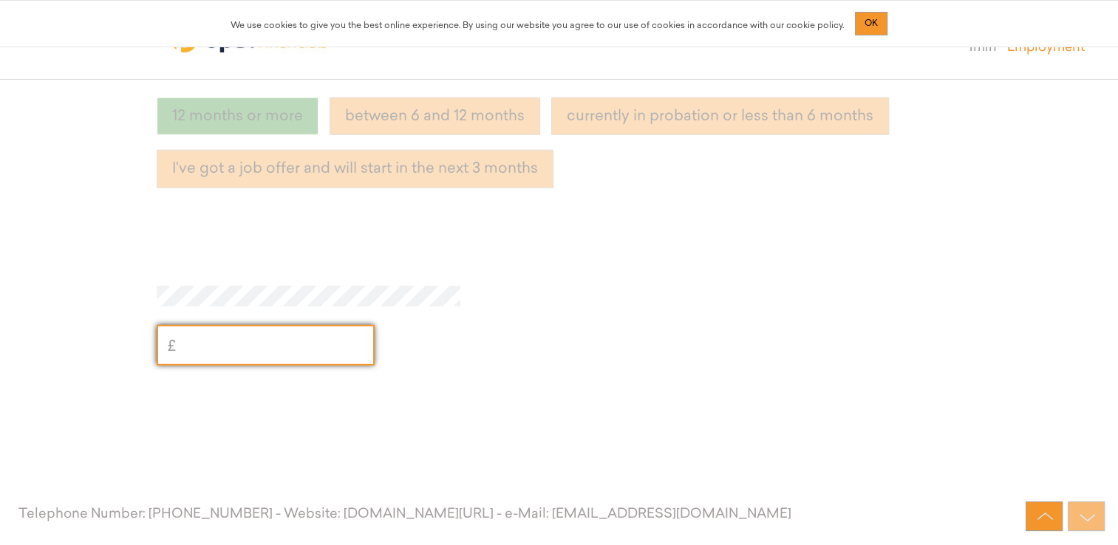
click at [237, 359] on input "text" at bounding box center [266, 345] width 218 height 41
type input "40,000"
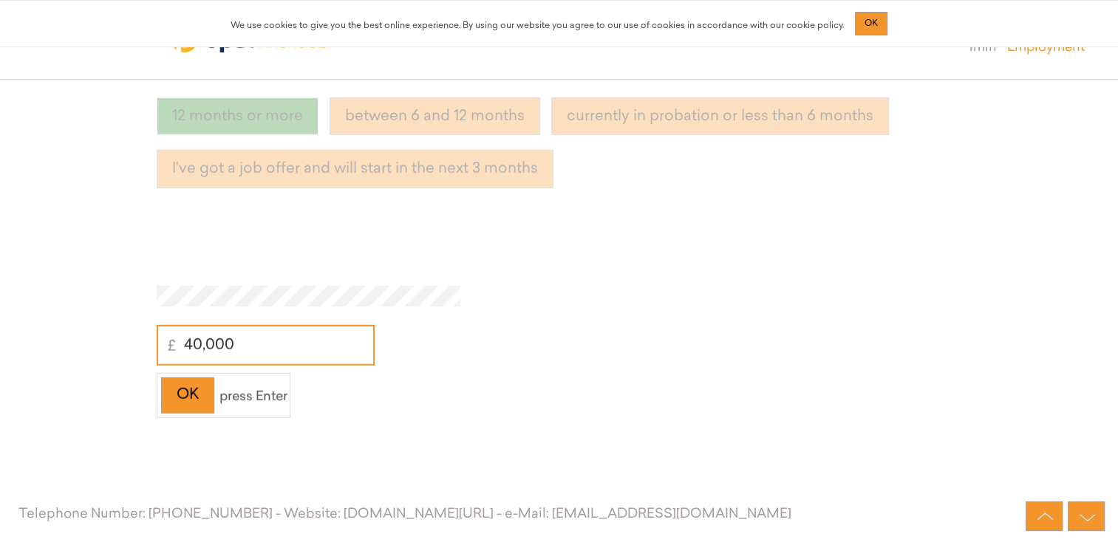
click at [217, 391] on div "OK press Enter" at bounding box center [224, 395] width 134 height 45
click at [197, 397] on div "OK" at bounding box center [187, 396] width 53 height 36
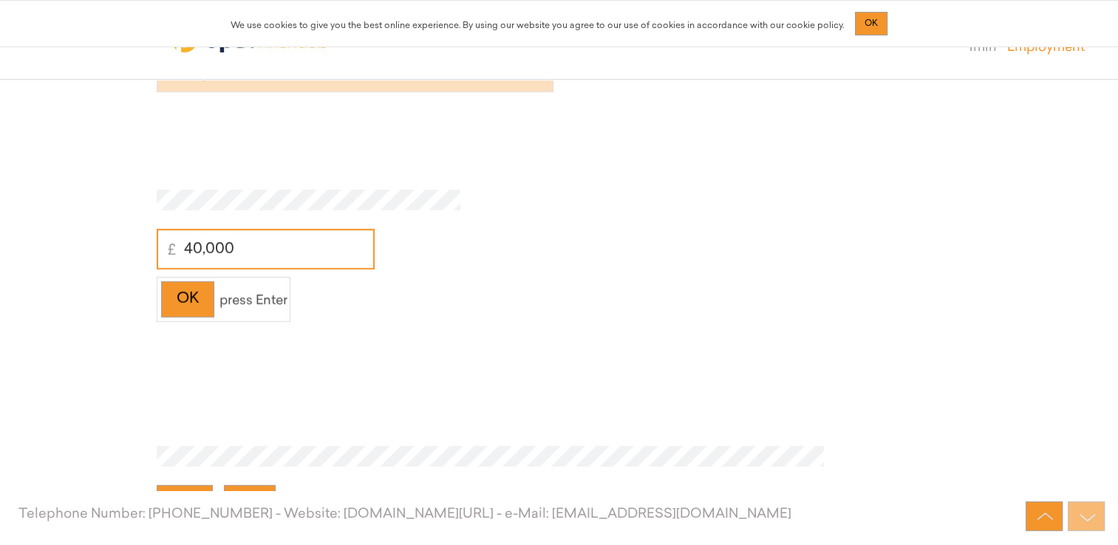
scroll to position [4405, 0]
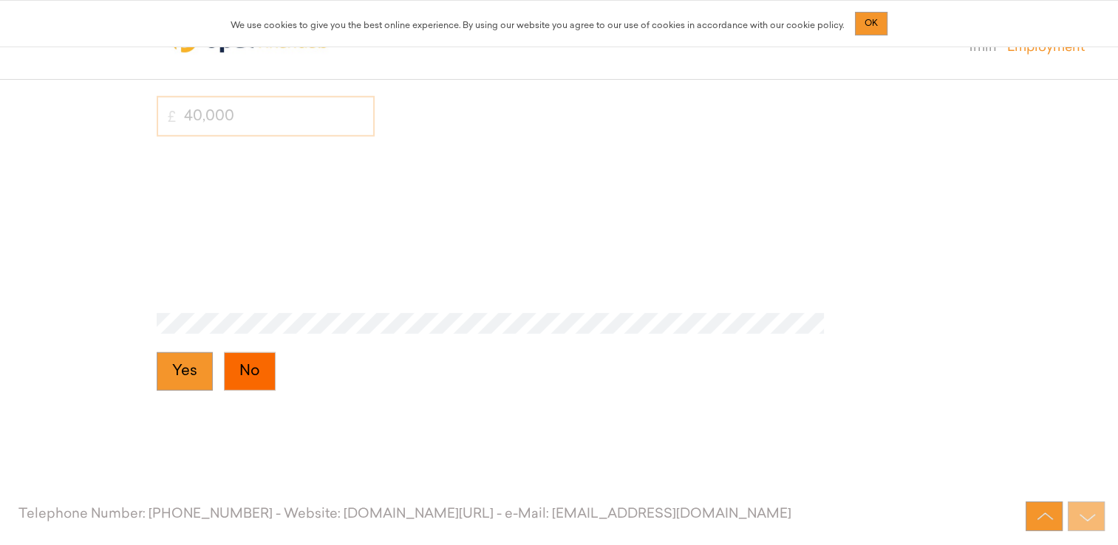
click at [259, 381] on button "No" at bounding box center [250, 372] width 52 height 38
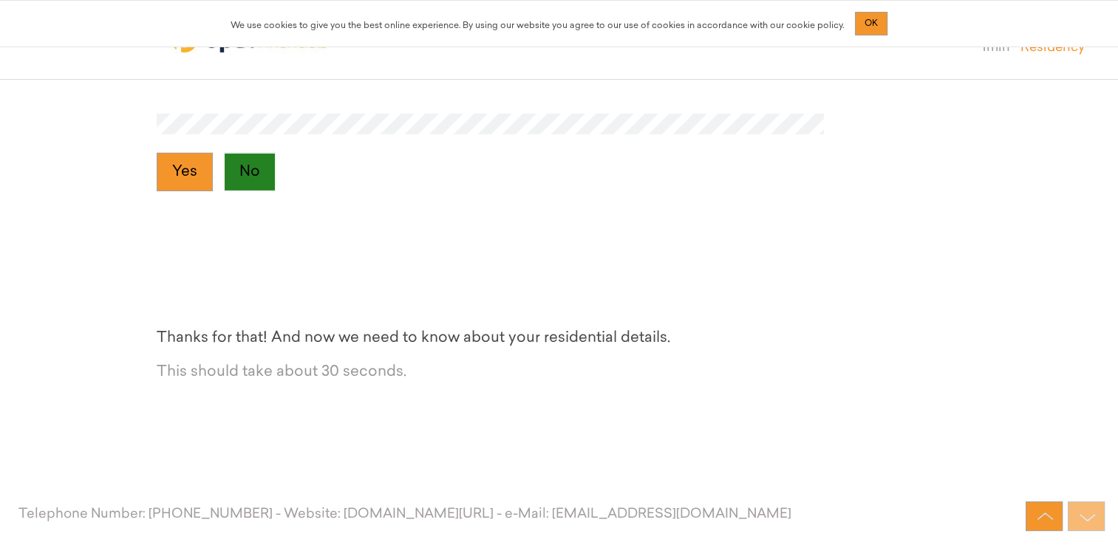
scroll to position [4634, 0]
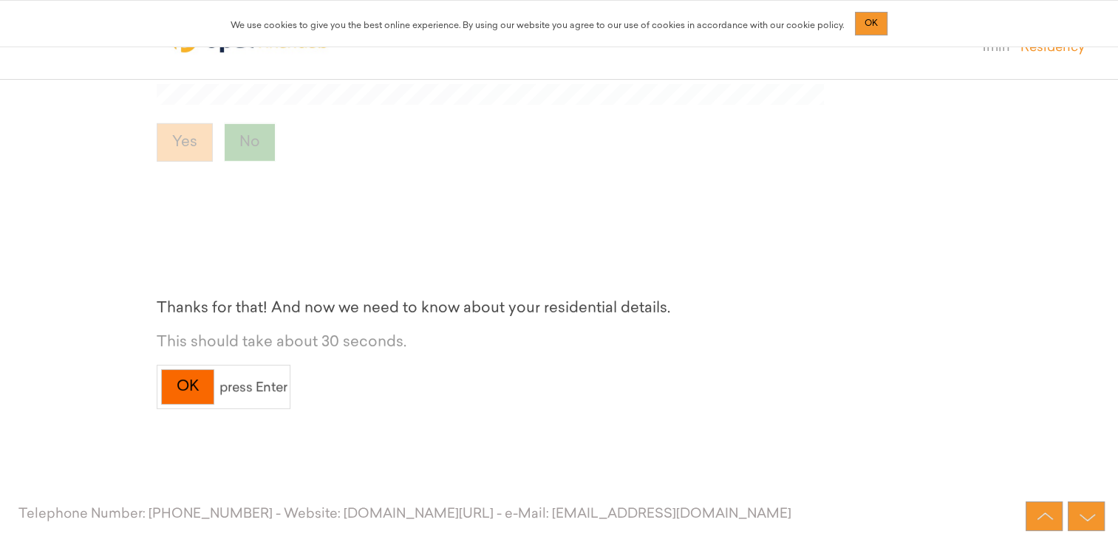
click at [187, 393] on div "OK" at bounding box center [187, 388] width 53 height 36
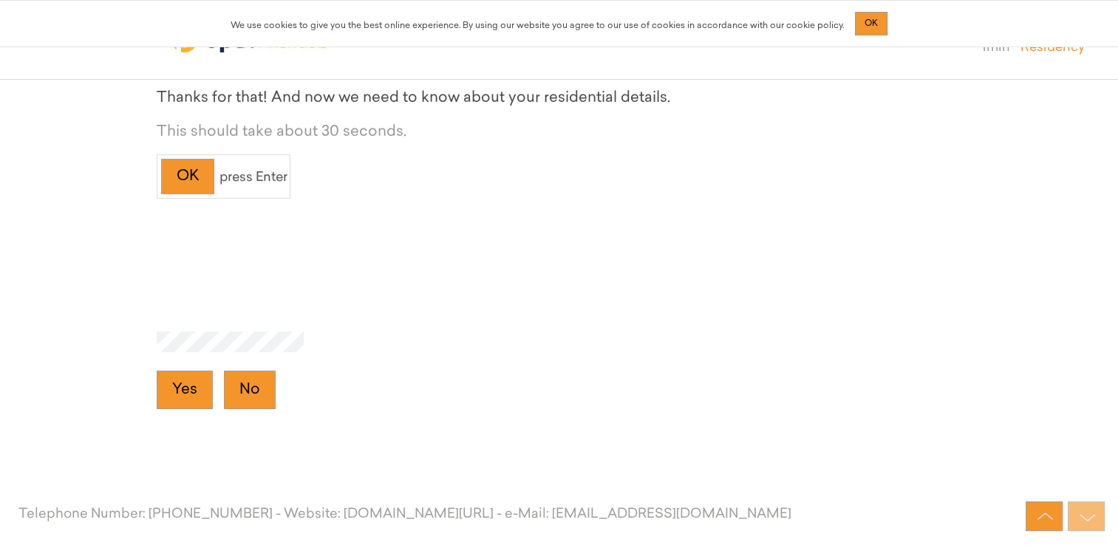
scroll to position [4863, 0]
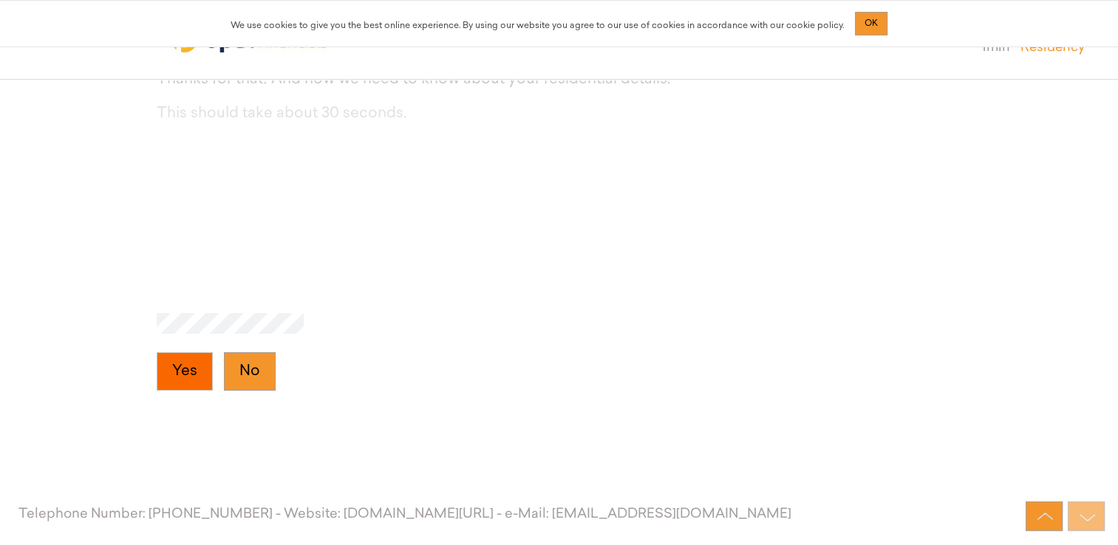
click at [194, 379] on button "Yes" at bounding box center [185, 372] width 56 height 38
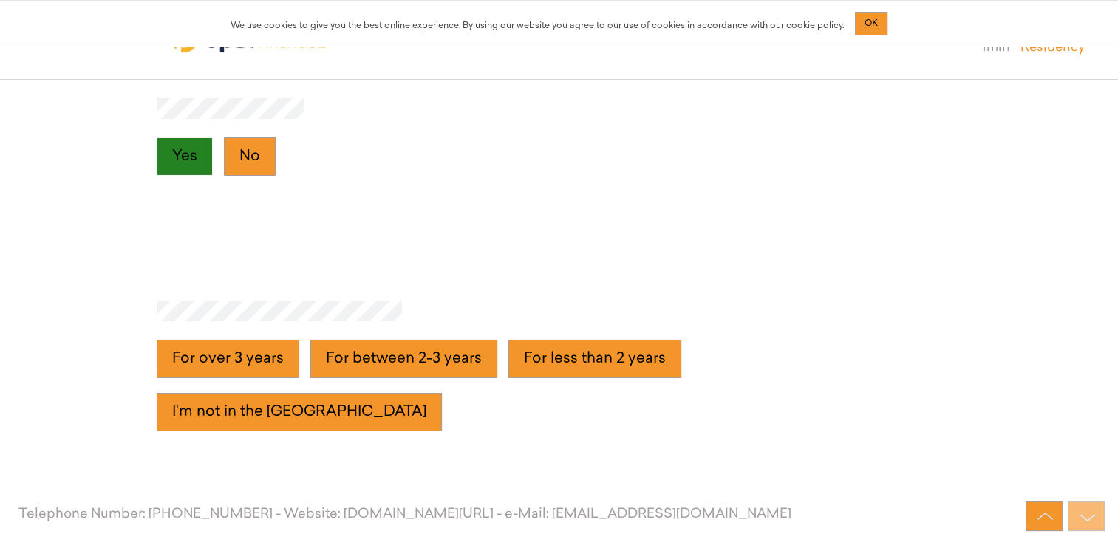
scroll to position [5092, 0]
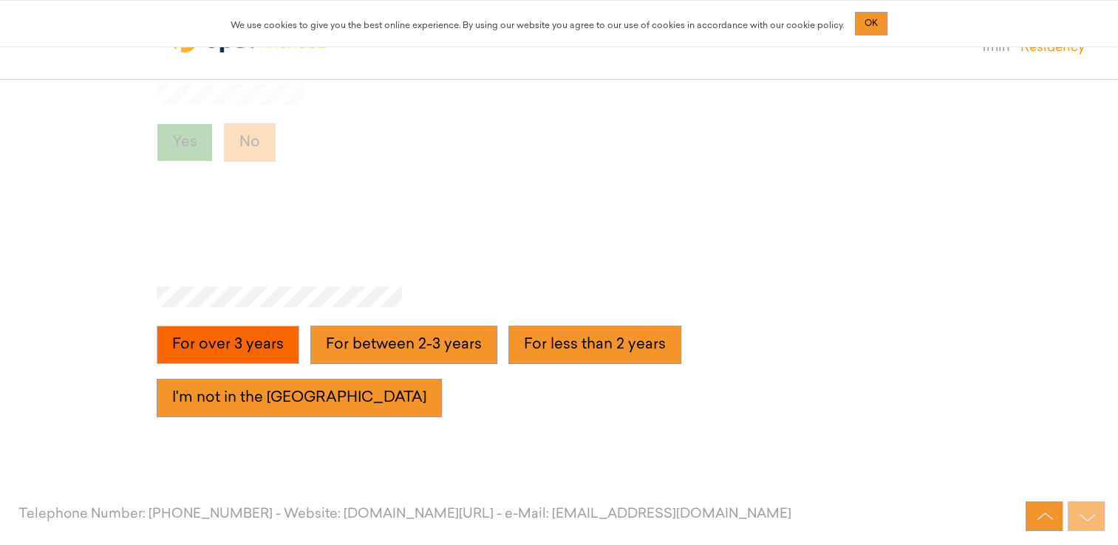
click at [211, 364] on years "For over 3 years" at bounding box center [228, 345] width 143 height 38
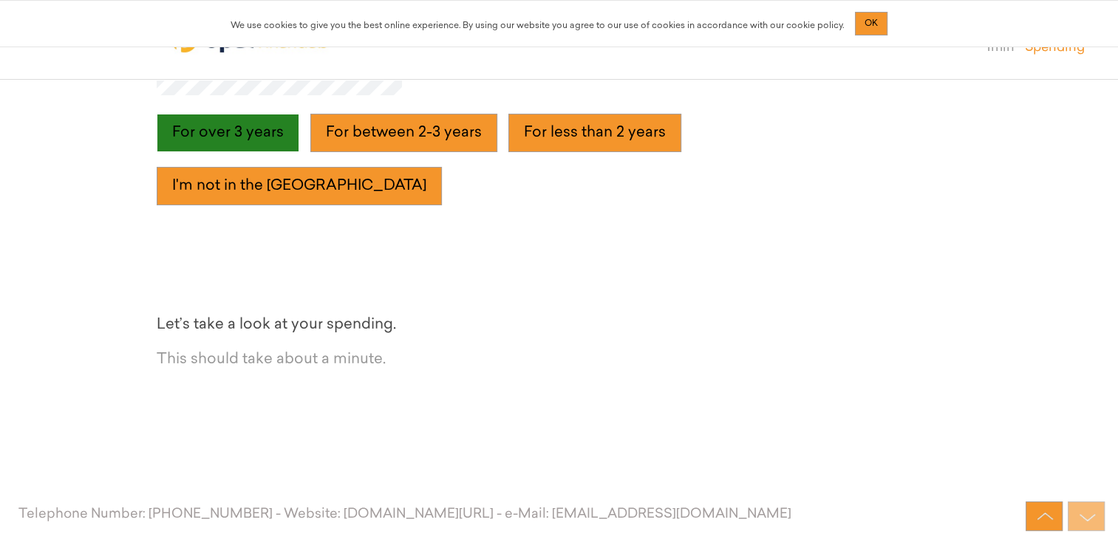
scroll to position [5321, 0]
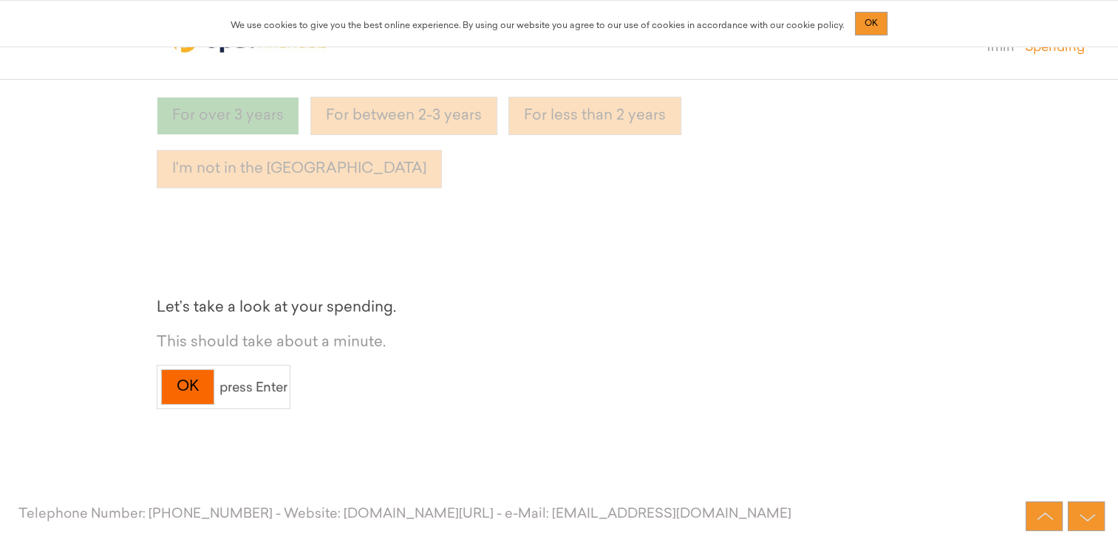
click at [169, 379] on div "OK" at bounding box center [187, 388] width 53 height 36
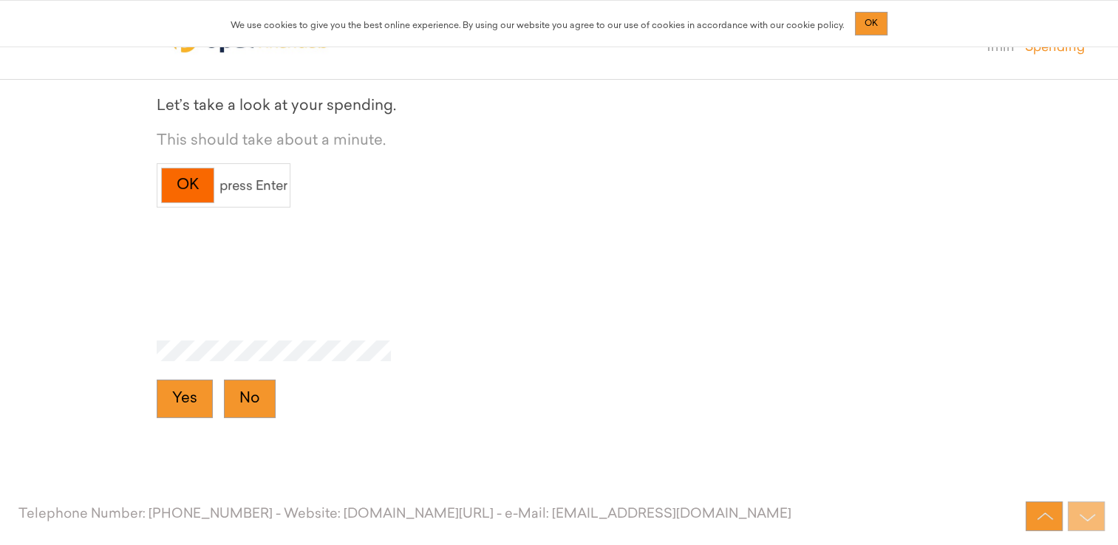
scroll to position [5551, 0]
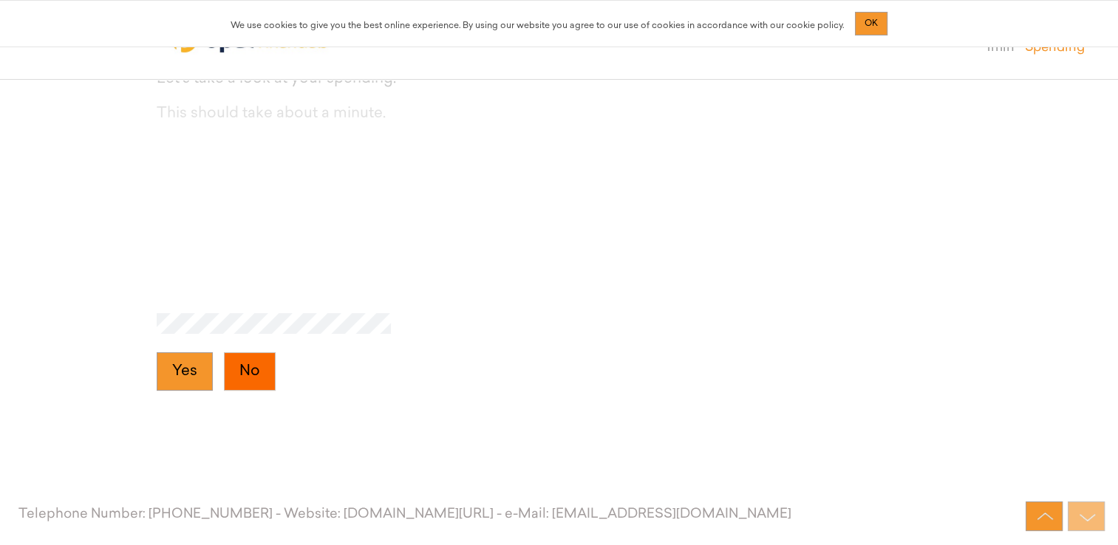
click at [256, 375] on button "No" at bounding box center [250, 372] width 52 height 38
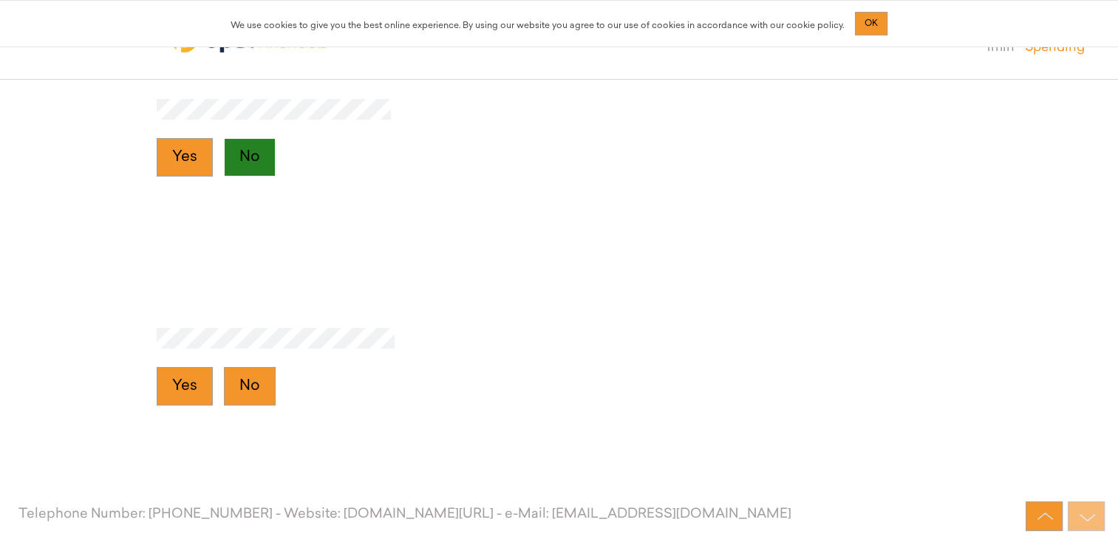
scroll to position [5780, 0]
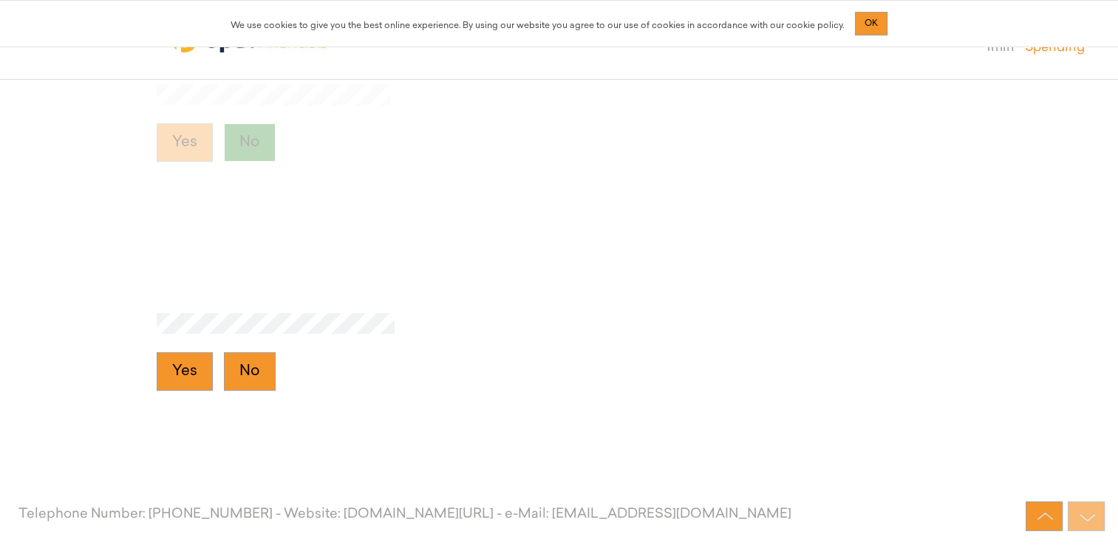
click at [256, 375] on button "No" at bounding box center [250, 372] width 52 height 38
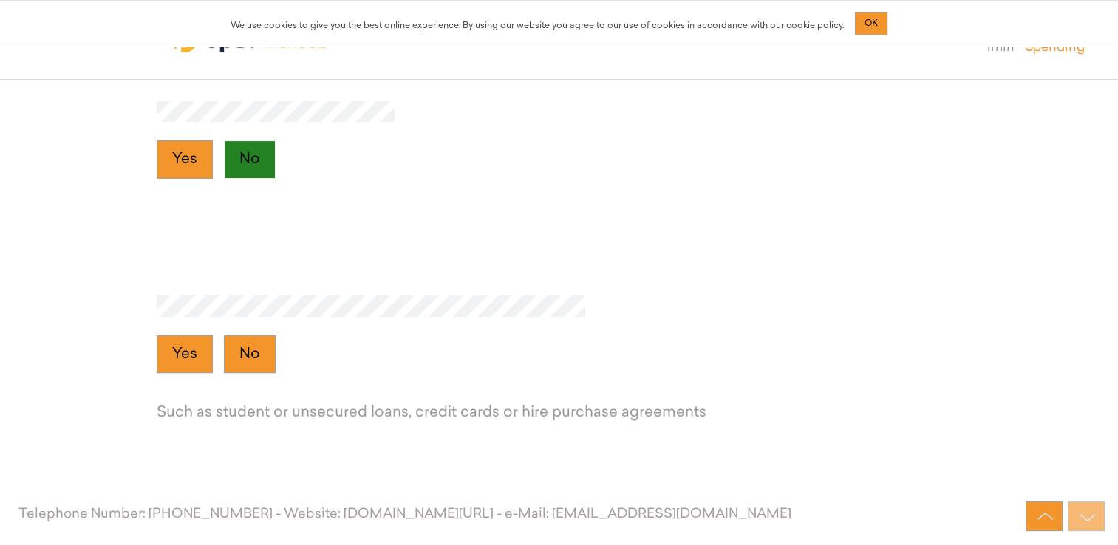
scroll to position [6009, 0]
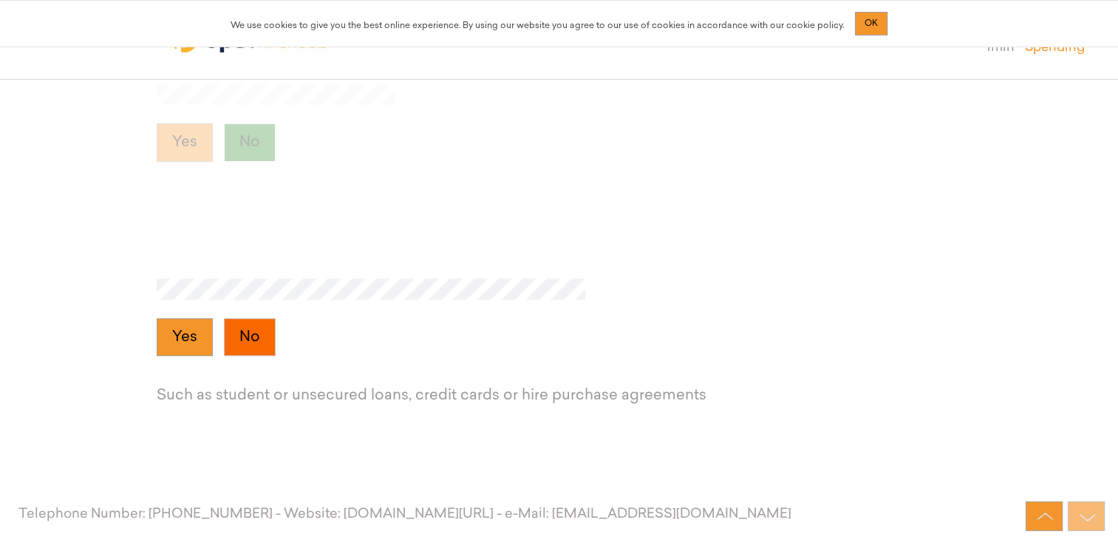
click at [259, 350] on button "No" at bounding box center [250, 338] width 52 height 38
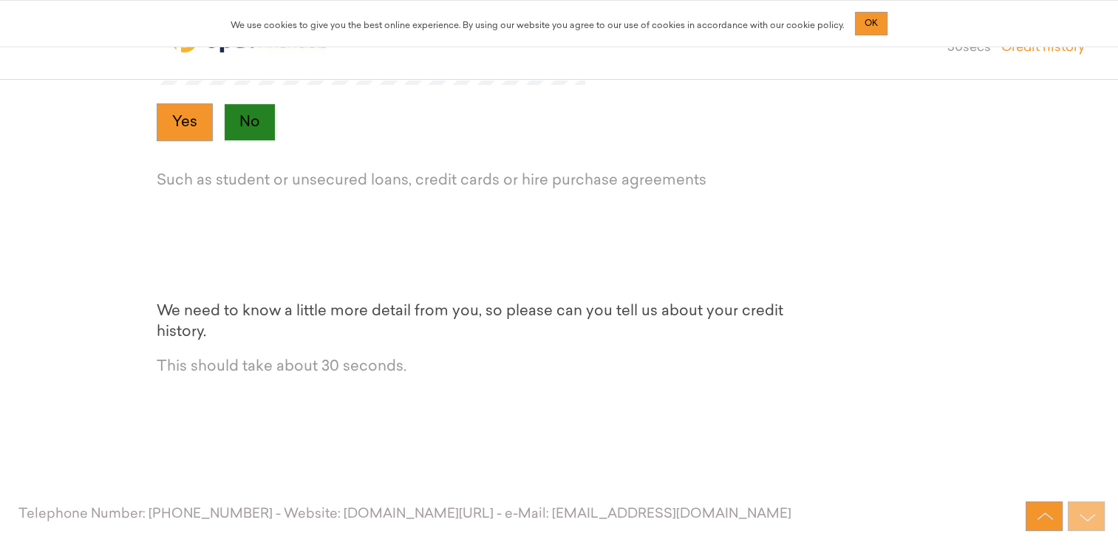
scroll to position [6238, 0]
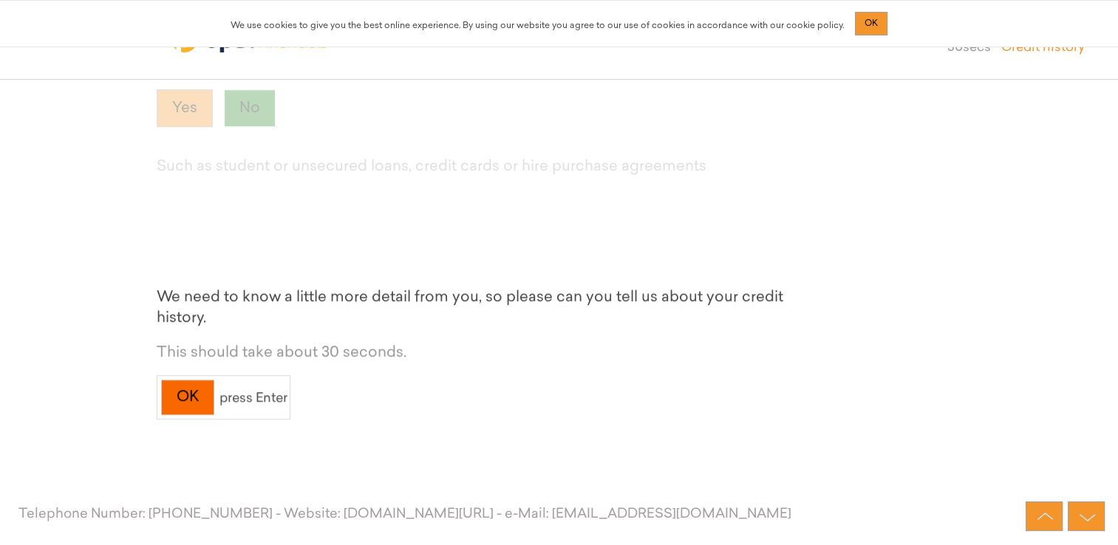
click at [179, 398] on div "OK" at bounding box center [187, 398] width 53 height 36
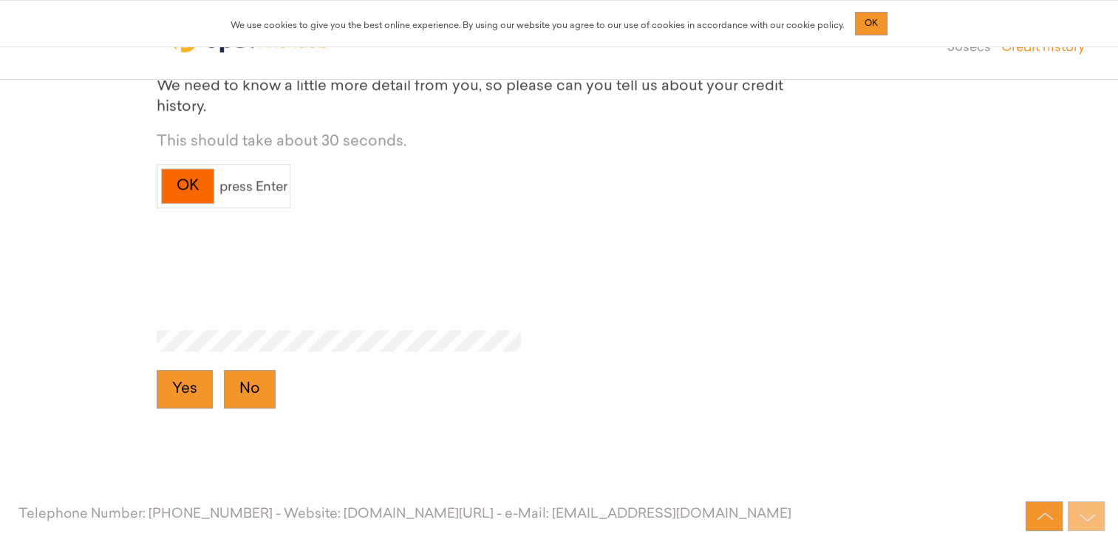
scroll to position [6466, 0]
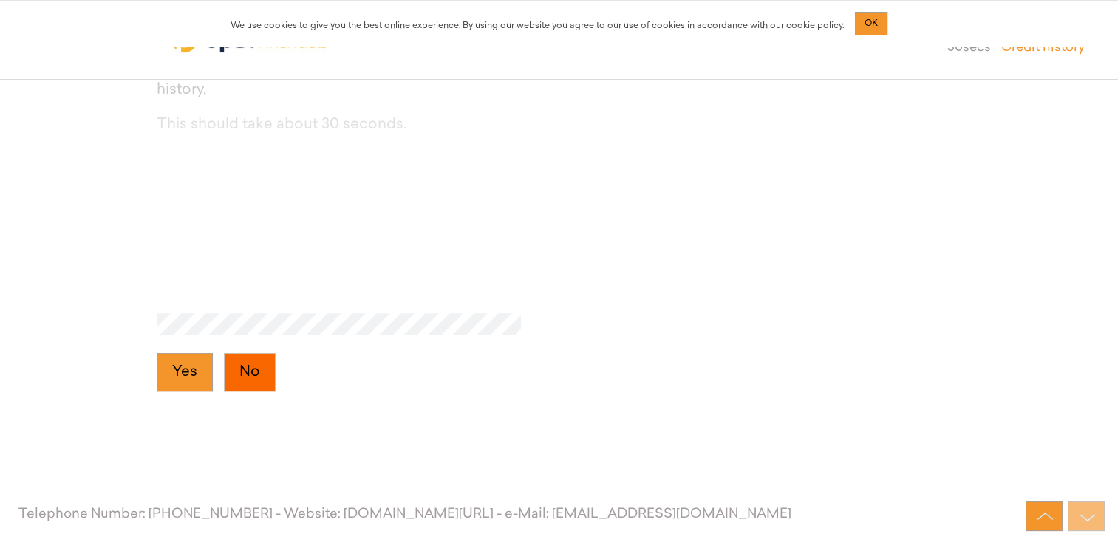
click at [248, 367] on button "No" at bounding box center [250, 372] width 52 height 38
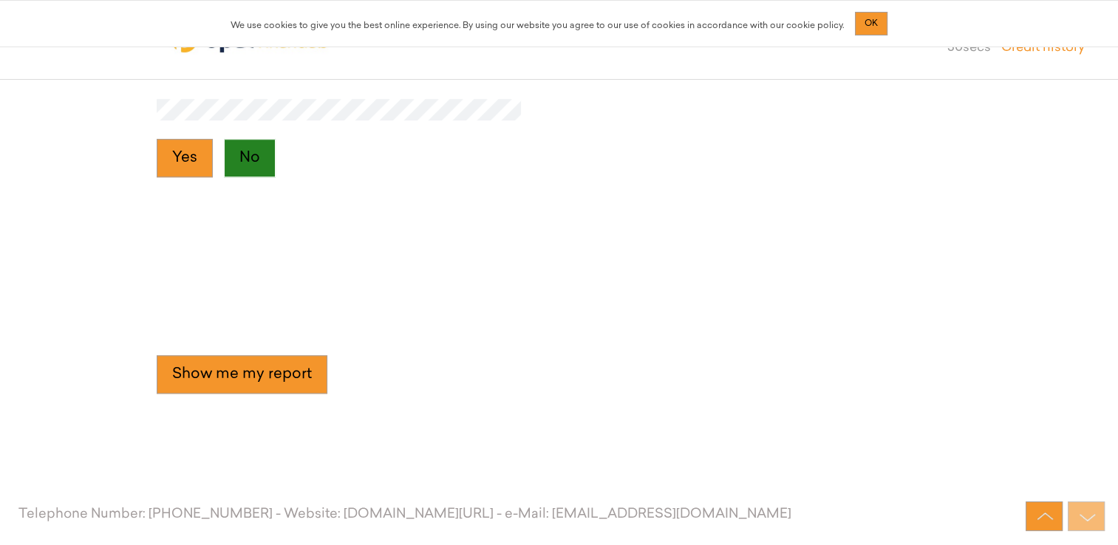
scroll to position [6681, 0]
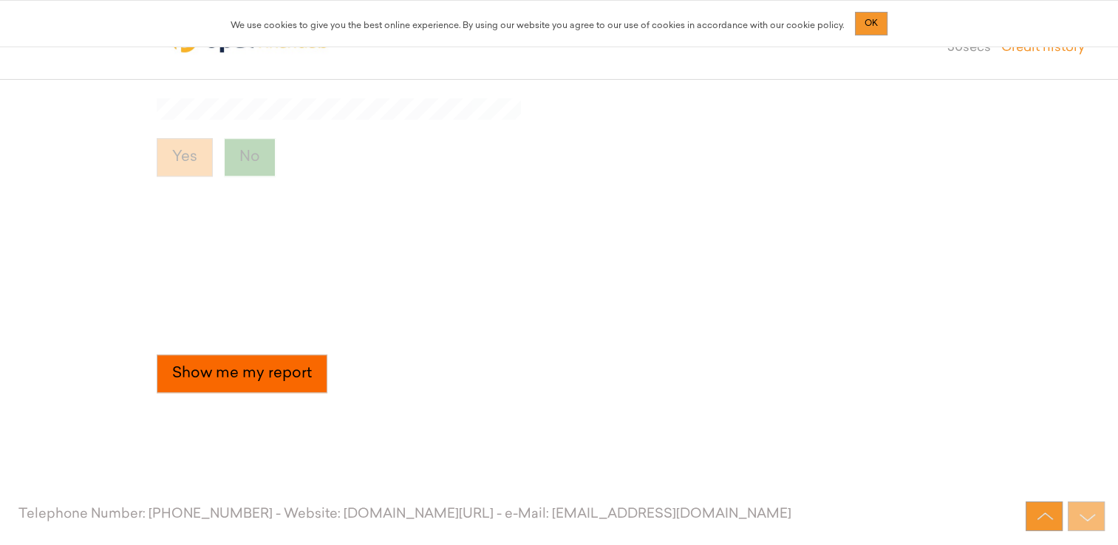
click at [242, 376] on button "Show me my report" at bounding box center [242, 374] width 171 height 38
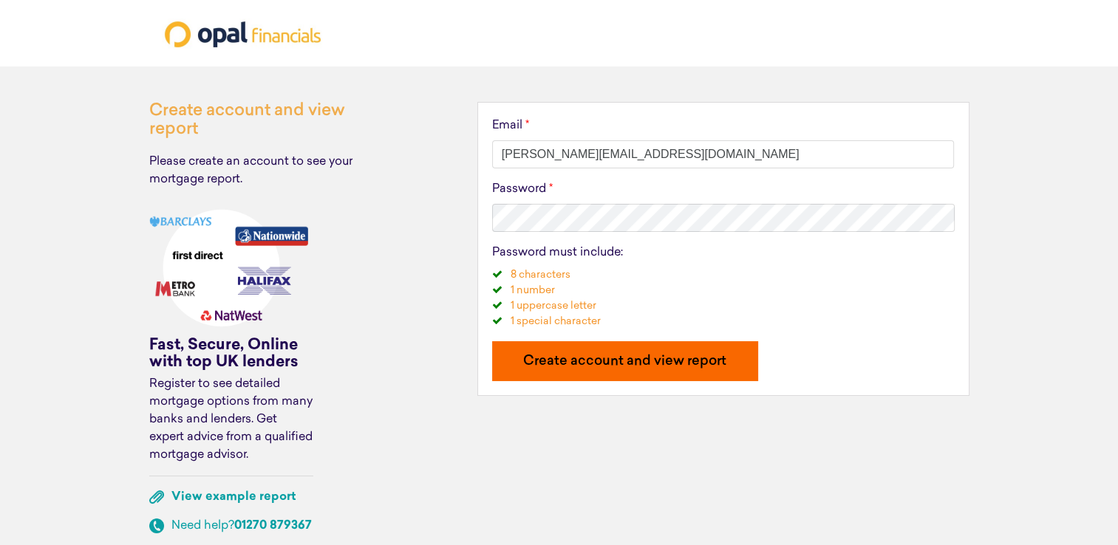
click at [701, 356] on p "Create account and view report" at bounding box center [624, 361] width 237 height 13
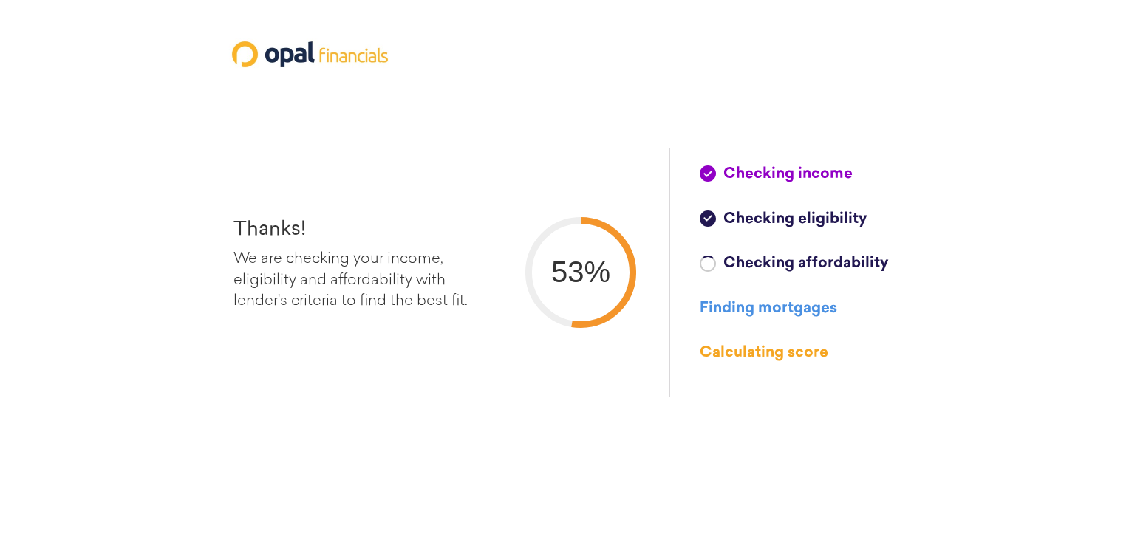
click at [1088, 309] on div "Thanks! We are checking your income, eligibility and affordability with lender'…" at bounding box center [564, 272] width 1129 height 545
